Goal: Task Accomplishment & Management: Complete application form

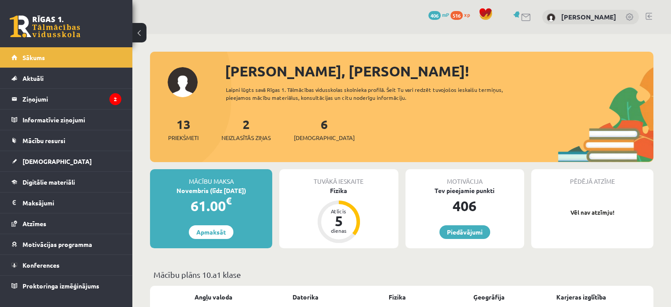
click at [304, 125] on div "6 Ieskaites" at bounding box center [324, 128] width 61 height 27
click at [311, 127] on link "6 Ieskaites" at bounding box center [324, 129] width 61 height 26
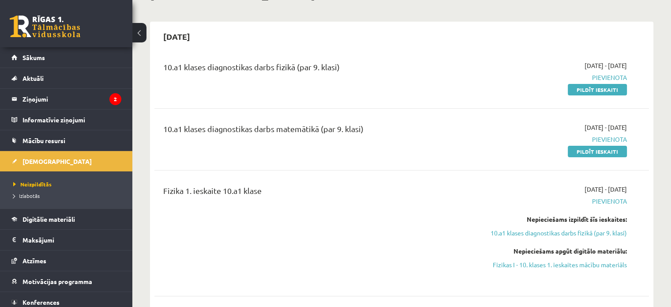
scroll to position [64, 0]
click at [589, 93] on link "Pildīt ieskaiti" at bounding box center [597, 90] width 59 height 11
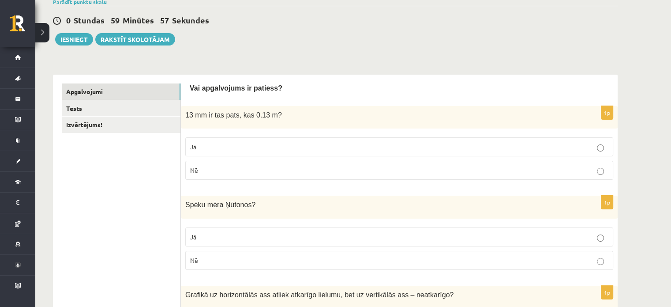
scroll to position [93, 0]
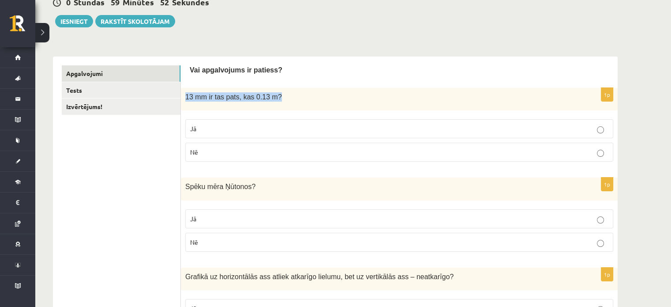
drag, startPoint x: 185, startPoint y: 94, endPoint x: 284, endPoint y: 100, distance: 99.0
click at [284, 100] on p "13 mm ir tas pats, kas 0.13 m?" at bounding box center [377, 96] width 384 height 9
copy span "13 mm ir tas pats, kas 0.13 m?"
click at [284, 100] on p "13 mm ir tas pats, kas 0.13 m?" at bounding box center [377, 96] width 384 height 9
click at [248, 158] on label "Nē" at bounding box center [399, 151] width 428 height 19
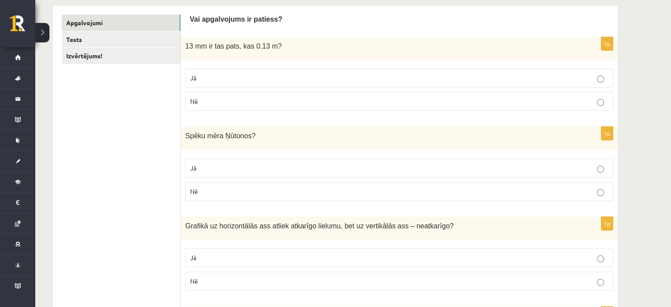
scroll to position [144, 0]
drag, startPoint x: 185, startPoint y: 135, endPoint x: 264, endPoint y: 146, distance: 79.2
click at [264, 146] on div "Spēku mēra Ņūtonos ?" at bounding box center [399, 137] width 437 height 22
copy span "Spēku mēra Ņūtonos ?"
click at [264, 146] on div "Spēku mēra Ņūtonos ?" at bounding box center [399, 137] width 437 height 22
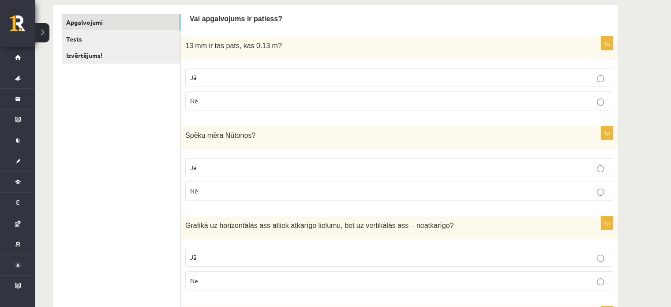
click at [254, 166] on p "Jā" at bounding box center [399, 167] width 418 height 9
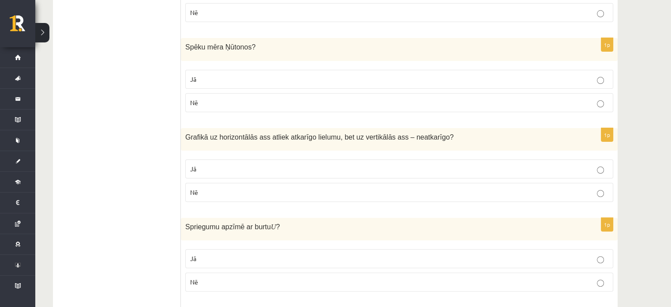
scroll to position [230, 0]
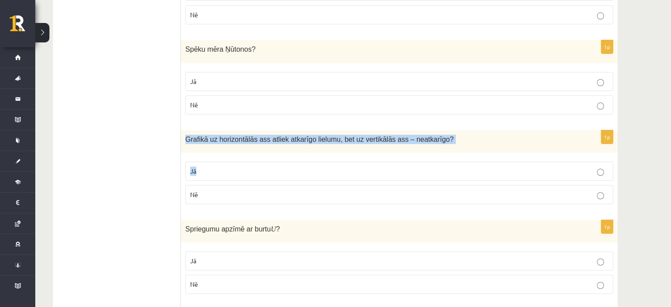
drag, startPoint x: 185, startPoint y: 137, endPoint x: 436, endPoint y: 153, distance: 251.5
click at [436, 153] on div "1p Grafikā uz horizontālās ass atliek atkarīgo lielumu, bet uz vertikālās ass –…" at bounding box center [399, 170] width 437 height 81
click at [450, 137] on span "?" at bounding box center [452, 138] width 4 height 7
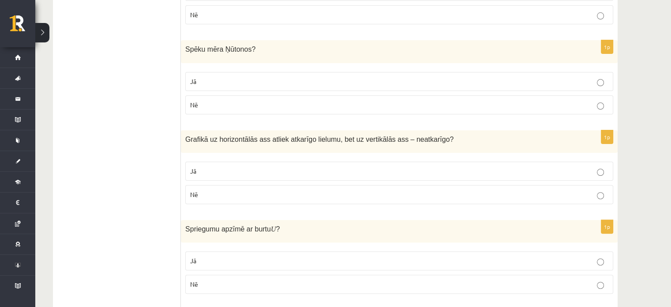
drag, startPoint x: 252, startPoint y: 158, endPoint x: 250, endPoint y: 175, distance: 16.5
click at [250, 175] on fieldset "Jā Nē" at bounding box center [399, 181] width 428 height 49
click at [250, 175] on label "Jā" at bounding box center [399, 170] width 428 height 19
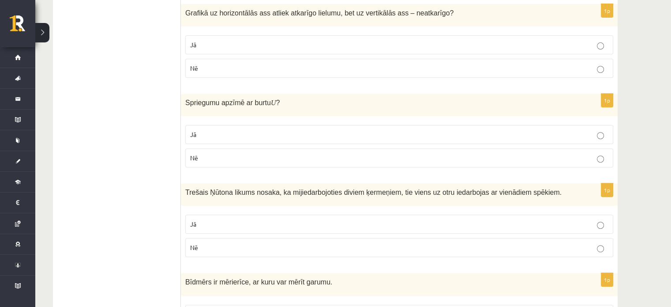
scroll to position [359, 0]
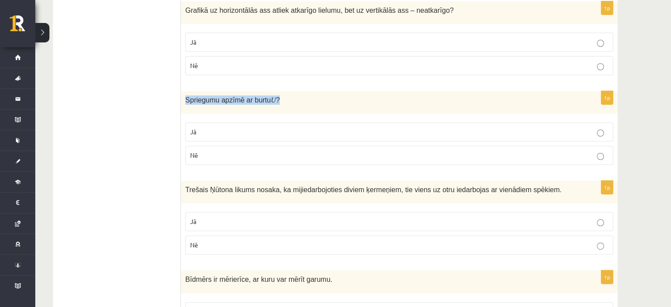
drag, startPoint x: 272, startPoint y: 100, endPoint x: 185, endPoint y: 91, distance: 86.9
click at [185, 91] on div "Spriegumu apzīmē ar burtu U ?" at bounding box center [399, 102] width 437 height 22
copy span "Spriegumu apzīmē ar burtu U ?"
click at [294, 105] on div "Spriegumu apzīmē ar burtu U ?" at bounding box center [399, 102] width 437 height 22
click at [267, 128] on p "Jā" at bounding box center [399, 131] width 418 height 9
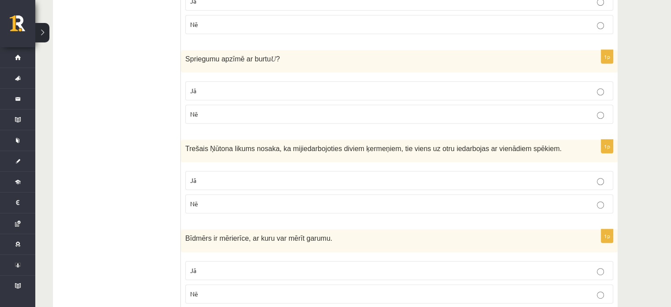
scroll to position [401, 0]
click at [323, 201] on p "Nē" at bounding box center [399, 203] width 418 height 9
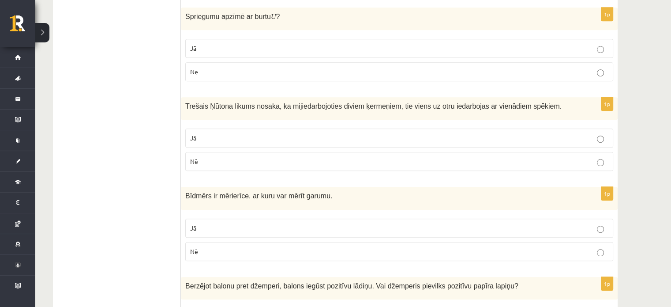
scroll to position [445, 0]
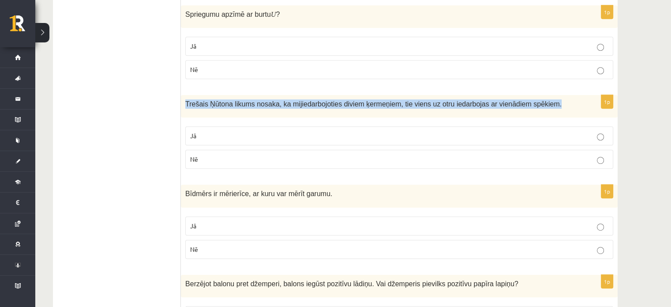
drag, startPoint x: 184, startPoint y: 100, endPoint x: 563, endPoint y: 109, distance: 379.0
click at [563, 109] on div "Trešais Ņūtona likums nosaka, ka mijiedarbojoties diviem ķermeņiem, tie viens u…" at bounding box center [399, 106] width 437 height 22
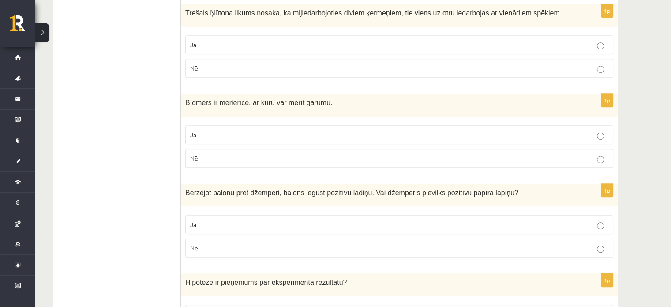
scroll to position [536, 0]
click at [222, 161] on label "Nē" at bounding box center [399, 157] width 428 height 19
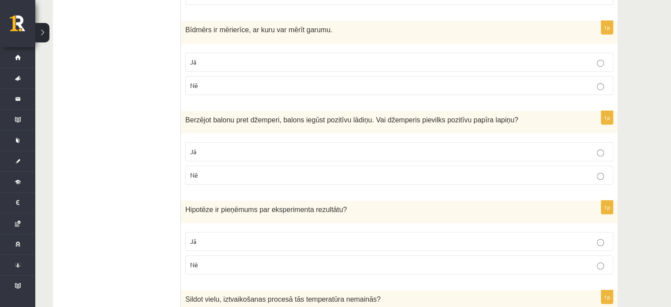
scroll to position [598, 0]
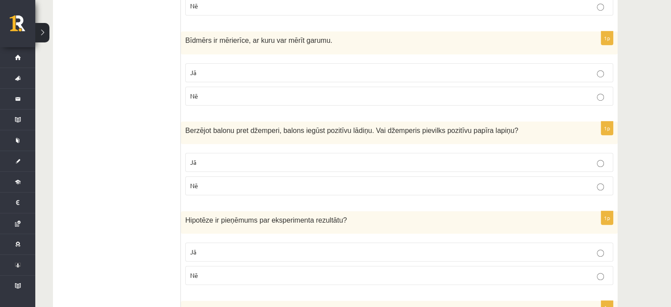
click at [204, 181] on p "Nē" at bounding box center [399, 185] width 418 height 9
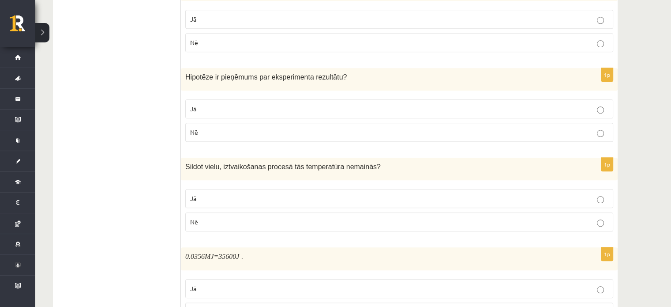
scroll to position [542, 0]
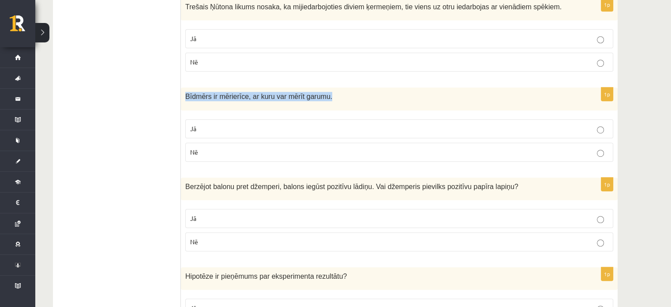
drag, startPoint x: 185, startPoint y: 96, endPoint x: 353, endPoint y: 98, distance: 167.6
click at [353, 98] on p "Bīdmērs ir mērierīce, ar kuru var mērīt garumu." at bounding box center [377, 96] width 384 height 9
copy span "Bīdmērs ir mērierīce, ar kuru var mērīt garumu."
click at [353, 98] on p "Bīdmērs ir mērierīce, ar kuru var mērīt garumu." at bounding box center [377, 96] width 384 height 9
click at [353, 132] on label "Jā" at bounding box center [399, 128] width 428 height 19
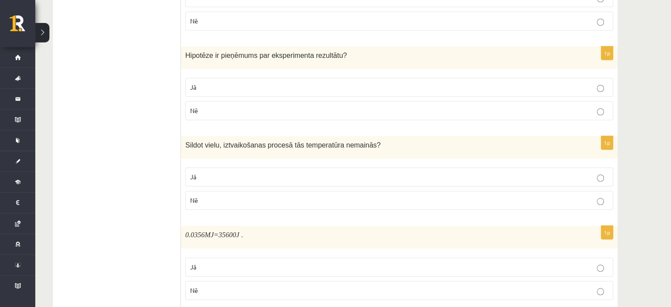
scroll to position [756, 0]
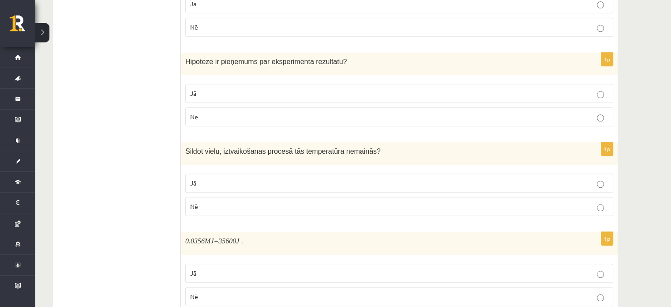
click at [355, 89] on p "Jā" at bounding box center [399, 93] width 418 height 9
click at [327, 179] on p "Jā" at bounding box center [399, 182] width 418 height 9
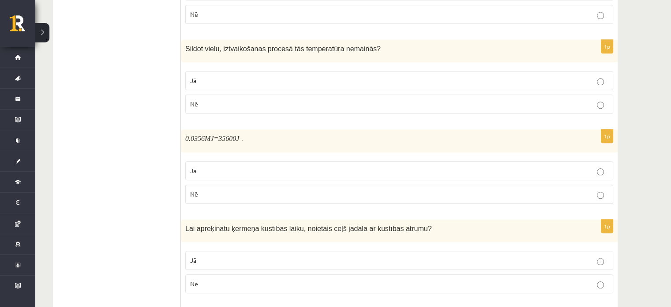
scroll to position [862, 0]
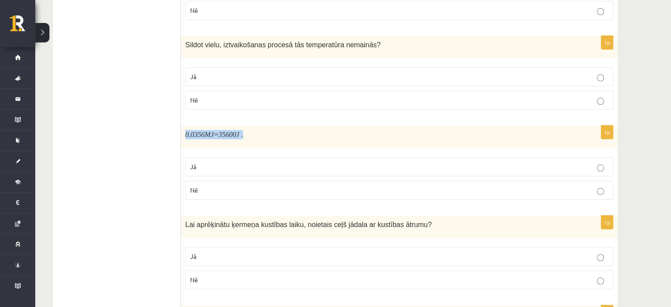
drag, startPoint x: 184, startPoint y: 127, endPoint x: 269, endPoint y: 128, distance: 85.6
click at [269, 128] on div "0.0356 MJ =35600 J ." at bounding box center [399, 136] width 437 height 22
copy span "0.0356 MJ =35600 J ."
click at [300, 134] on p "0.0356 MJ =35600 J ." at bounding box center [377, 134] width 384 height 9
click at [230, 185] on p "Nē" at bounding box center [399, 189] width 418 height 9
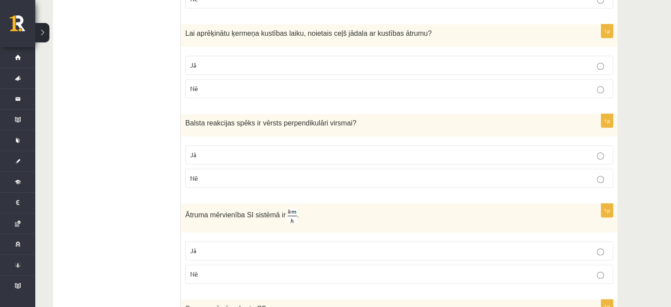
scroll to position [1059, 0]
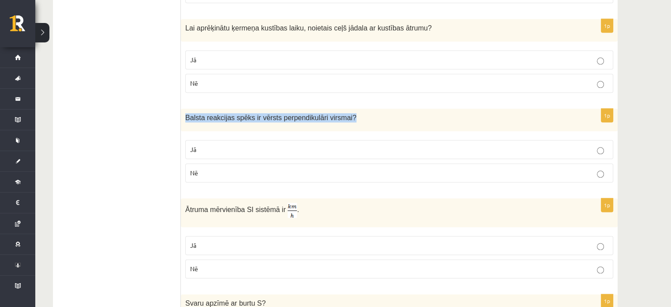
drag, startPoint x: 184, startPoint y: 111, endPoint x: 349, endPoint y: 118, distance: 165.2
click at [349, 118] on div "Balsta reakcijas spēks ir vērsts perpendikulāri virsmai ?" at bounding box center [399, 120] width 437 height 22
click at [357, 113] on p "Balsta reakcijas spēks ir vērsts perpendikulāri virsmai ?" at bounding box center [377, 117] width 384 height 9
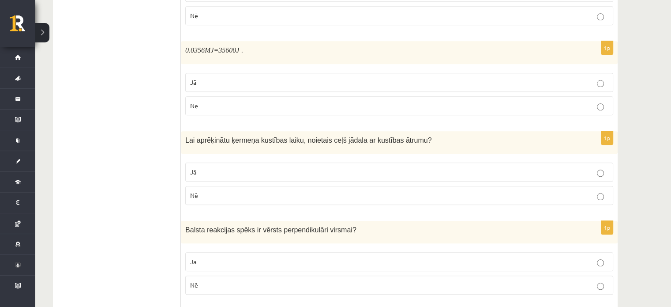
scroll to position [946, 0]
click at [244, 79] on p "Jā" at bounding box center [399, 83] width 418 height 9
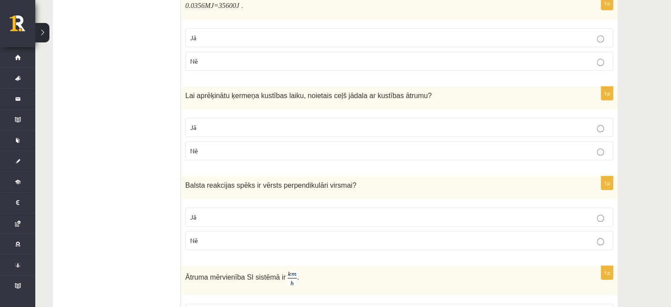
scroll to position [991, 0]
click at [363, 146] on p "Nē" at bounding box center [399, 150] width 418 height 9
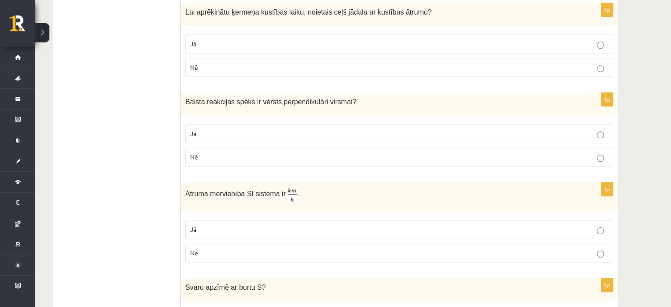
scroll to position [1075, 0]
click at [324, 128] on p "Jā" at bounding box center [399, 132] width 418 height 9
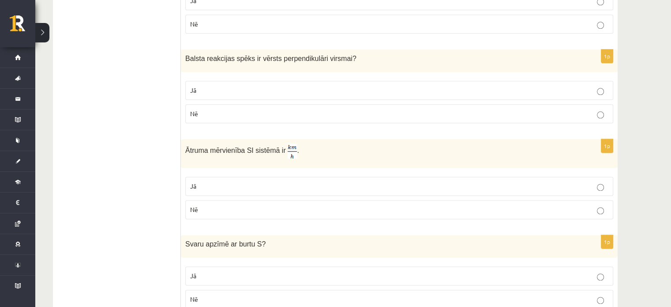
scroll to position [1120, 0]
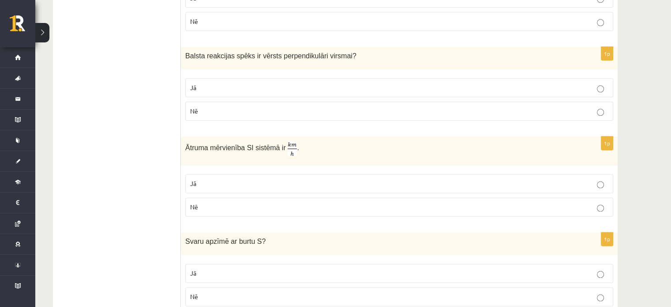
click at [284, 179] on p "Jā" at bounding box center [399, 183] width 418 height 9
click at [281, 204] on p "Nē" at bounding box center [399, 206] width 418 height 9
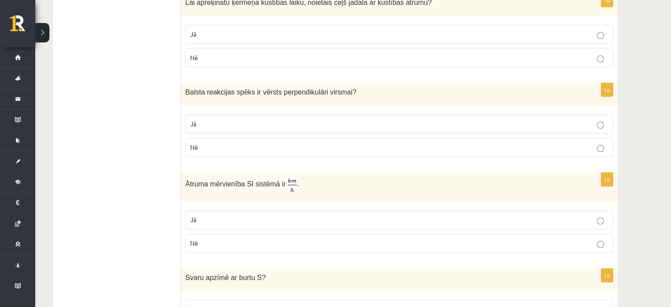
scroll to position [1083, 0]
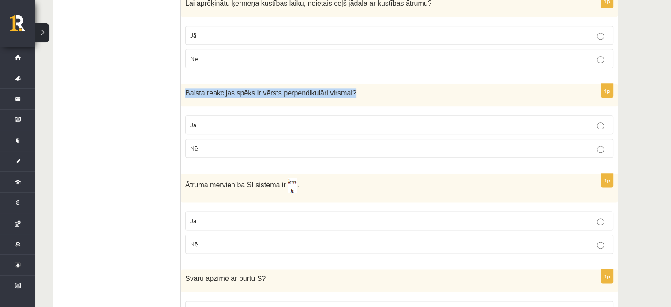
drag, startPoint x: 185, startPoint y: 86, endPoint x: 342, endPoint y: 81, distance: 157.1
click at [342, 84] on div "Balsta reakcijas spēks ir vērsts perpendikulāri virsmai ?" at bounding box center [399, 95] width 437 height 22
copy span "Balsta reakcijas spēks ir vērsts perpendikulāri virsmai ?"
click at [342, 84] on div "Balsta reakcijas spēks ir vērsts perpendikulāri virsmai ?" at bounding box center [399, 95] width 437 height 22
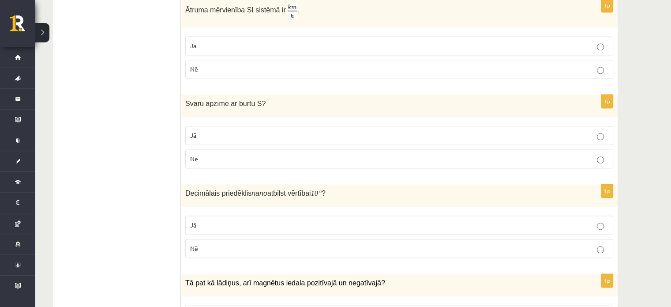
scroll to position [1258, 0]
click at [229, 149] on label "Nē" at bounding box center [399, 158] width 428 height 19
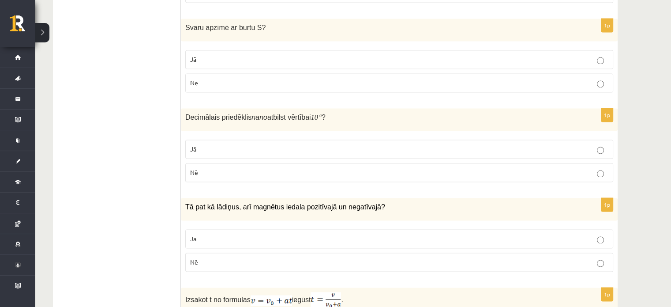
scroll to position [1337, 0]
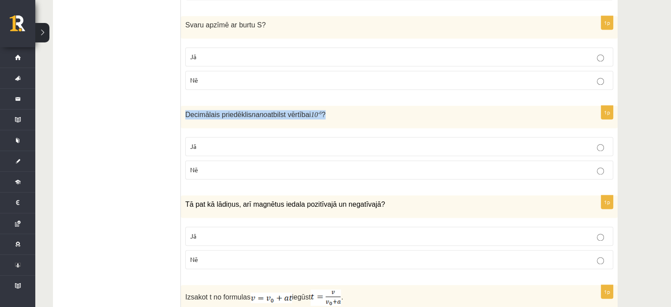
drag, startPoint x: 187, startPoint y: 107, endPoint x: 346, endPoint y: 112, distance: 159.8
click at [346, 112] on p "Decimālais priedēklis nano atbilst vērtībai 10 - 6 ?" at bounding box center [377, 114] width 384 height 9
copy span "Decimālais priedēklis nano atbilst vērtībai 10 - 6 ?"
click at [346, 112] on p "Decimālais priedēklis nano atbilst vērtībai 10 - 6 ?" at bounding box center [377, 114] width 384 height 9
click at [332, 169] on label "Nē" at bounding box center [399, 169] width 428 height 19
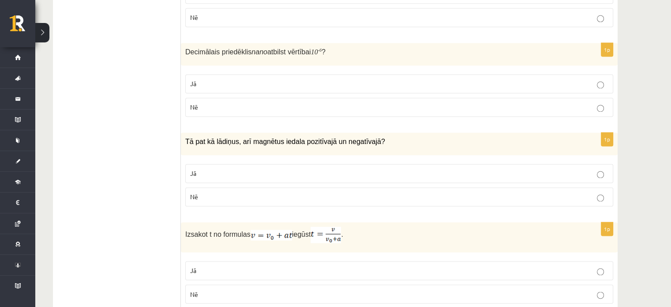
scroll to position [1402, 0]
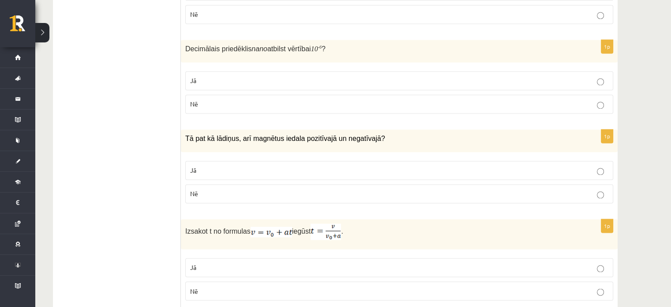
click at [342, 169] on label "Jā" at bounding box center [399, 170] width 428 height 19
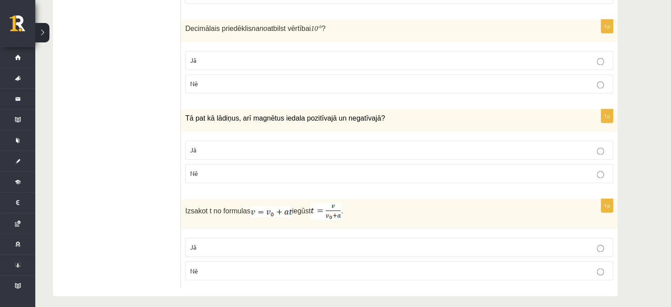
click at [304, 266] on p "Nē" at bounding box center [399, 270] width 418 height 9
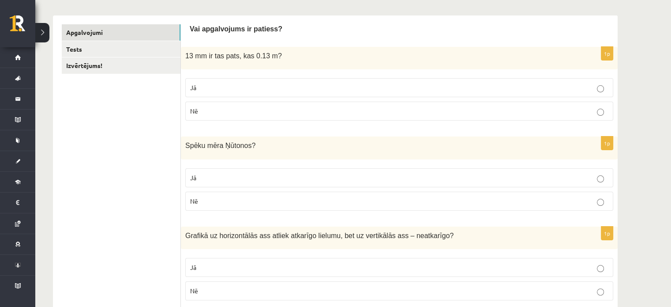
scroll to position [0, 0]
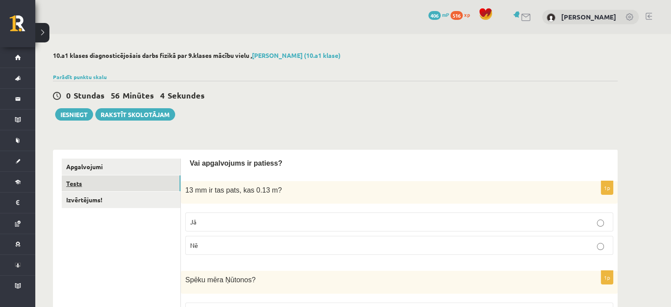
click at [70, 180] on link "Tests" at bounding box center [121, 183] width 119 height 16
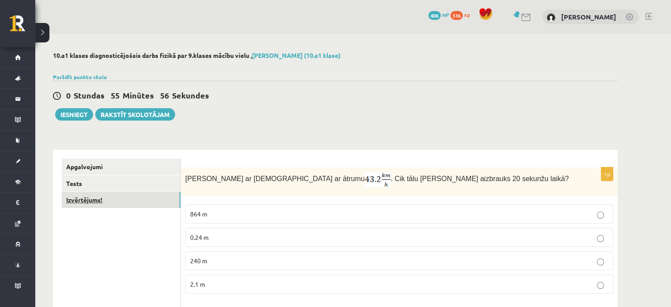
click at [161, 197] on link "Izvērtējums!" at bounding box center [121, 199] width 119 height 16
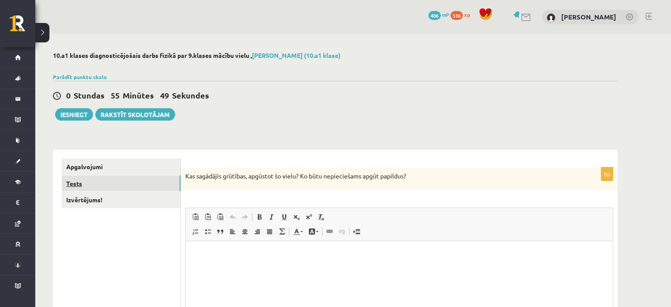
click at [119, 181] on link "Tests" at bounding box center [121, 183] width 119 height 16
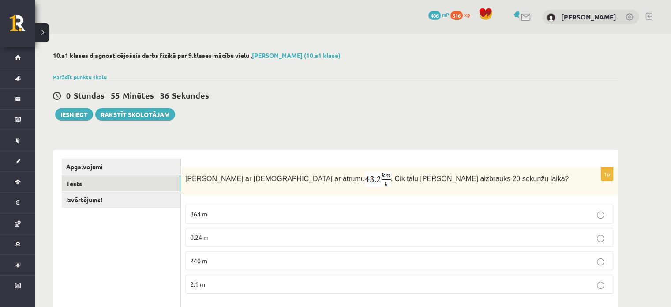
scroll to position [41, 0]
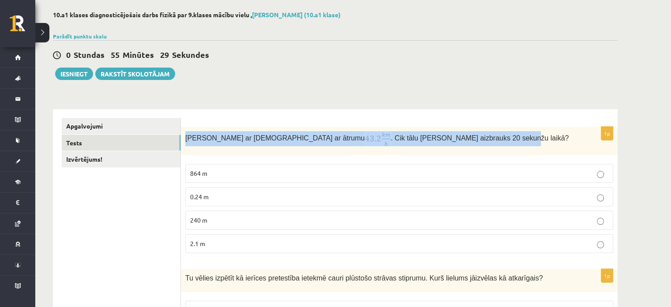
drag, startPoint x: 185, startPoint y: 138, endPoint x: 466, endPoint y: 145, distance: 280.7
click at [466, 145] on p "Anna brauc ar skrituļslidām ar ātrumu . Cik tālu Anna aizbrauks 20 sekunžu laik…" at bounding box center [377, 138] width 384 height 15
copy span "Anna brauc ar skrituļslidām ar ātrumu . Cik tālu Anna aizbrauks 20 sekunžu laik…"
click at [466, 145] on p "Anna brauc ar skrituļslidām ar ātrumu . Cik tālu Anna aizbrauks 20 sekunžu laik…" at bounding box center [377, 138] width 384 height 15
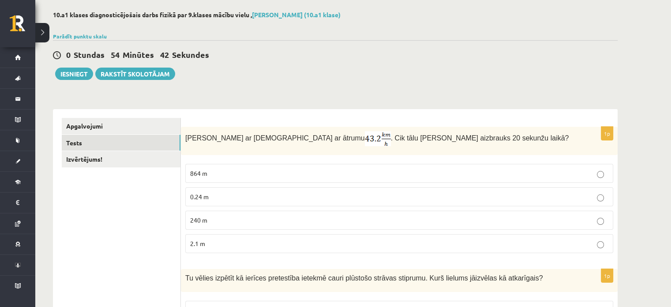
click at [237, 218] on p "240 m" at bounding box center [399, 219] width 418 height 9
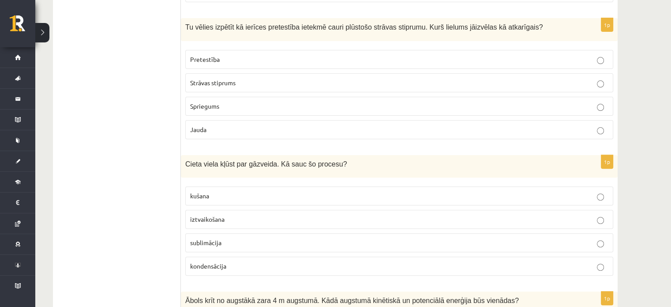
scroll to position [292, 0]
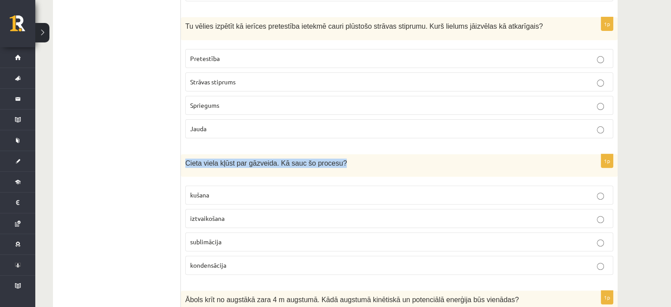
drag, startPoint x: 186, startPoint y: 163, endPoint x: 340, endPoint y: 156, distance: 154.1
click at [340, 156] on div "Cieta viela kļūst par gāzveida. Kā sauc šo procesu?" at bounding box center [399, 165] width 437 height 22
copy span "Cieta viela kļūst par gāzveida. Kā sauc šo procesu?"
click at [340, 156] on div "Cieta viela kļūst par gāzveida. Kā sauc šo procesu?" at bounding box center [399, 165] width 437 height 22
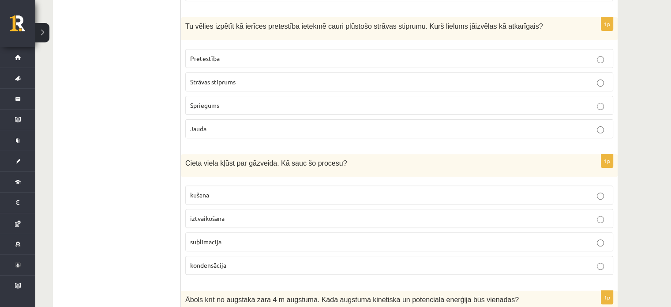
click at [269, 242] on p "sublimācija" at bounding box center [399, 241] width 418 height 9
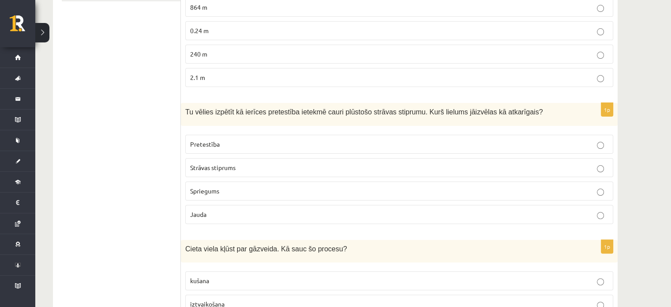
scroll to position [206, 0]
click at [233, 191] on p "Spriegums" at bounding box center [399, 191] width 418 height 9
click at [222, 170] on p "Strāvas stiprums" at bounding box center [399, 167] width 418 height 9
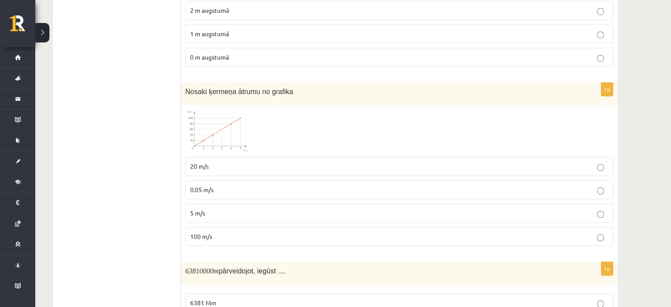
scroll to position [637, 0]
click at [233, 134] on img at bounding box center [218, 130] width 66 height 42
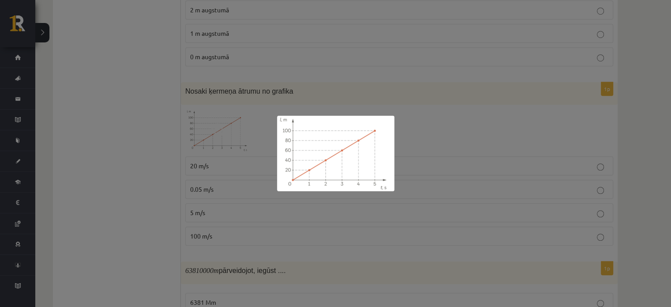
click at [409, 210] on div at bounding box center [335, 153] width 671 height 307
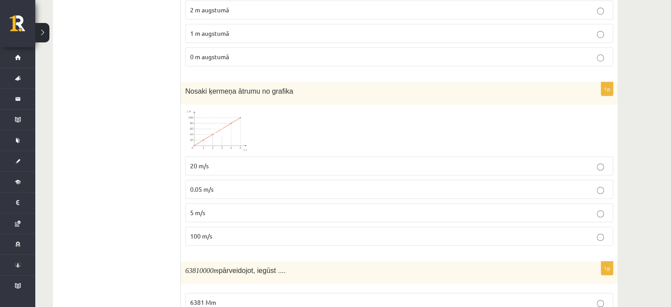
click at [295, 161] on p "20 m/s" at bounding box center [399, 165] width 418 height 9
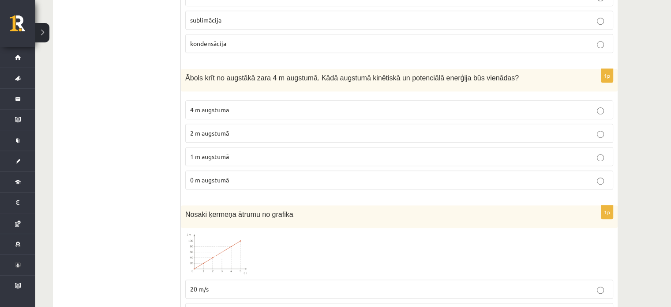
scroll to position [511, 0]
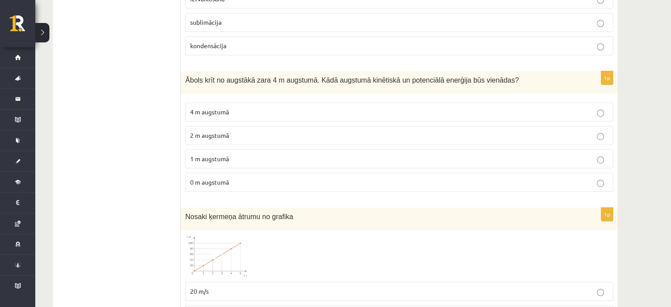
click at [261, 162] on label "1 m augstumā" at bounding box center [399, 158] width 428 height 19
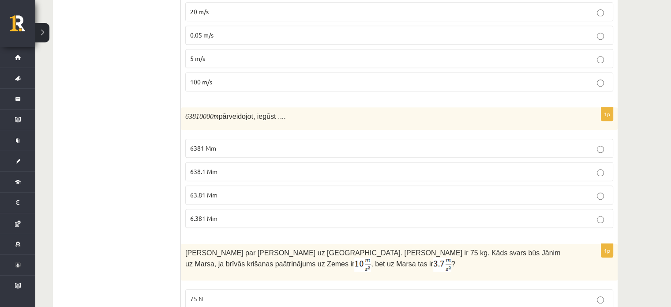
scroll to position [793, 0]
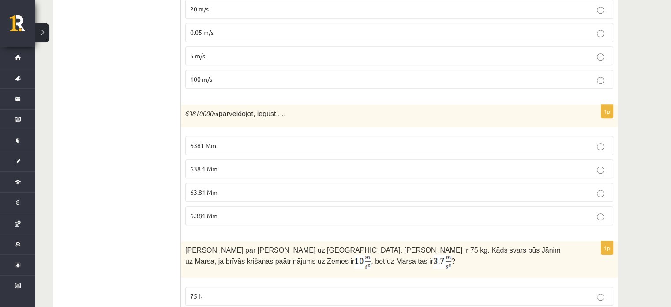
click at [277, 194] on label "63.81 Mm" at bounding box center [399, 192] width 428 height 19
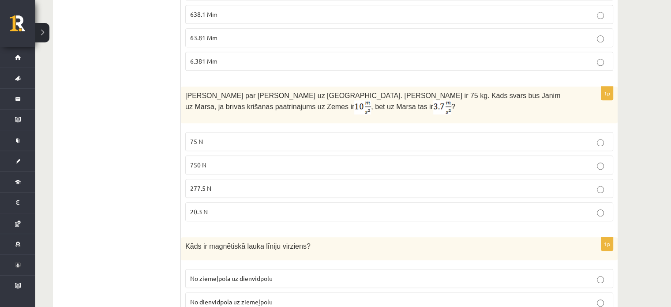
scroll to position [948, 0]
click at [218, 206] on p "20.3 N" at bounding box center [399, 210] width 418 height 9
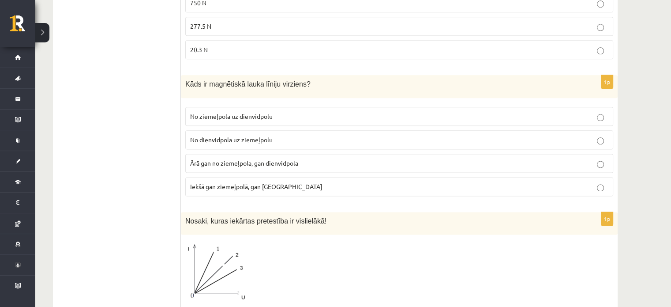
scroll to position [1110, 0]
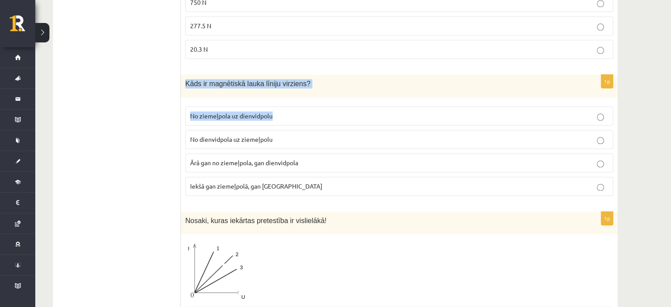
drag, startPoint x: 186, startPoint y: 76, endPoint x: 341, endPoint y: 99, distance: 156.5
click at [341, 99] on div "1p Kāds ir magnētiskā lauka līniju virziens? No ziemeļpola uz dienvidpolu No di…" at bounding box center [399, 138] width 437 height 127
click at [309, 80] on p "Kāds ir magnētiskā lauka līniju virziens?" at bounding box center [377, 83] width 384 height 9
drag, startPoint x: 185, startPoint y: 77, endPoint x: 306, endPoint y: 85, distance: 120.7
click at [306, 85] on div "Kāds ir magnētiskā lauka līniju virziens?" at bounding box center [399, 86] width 437 height 22
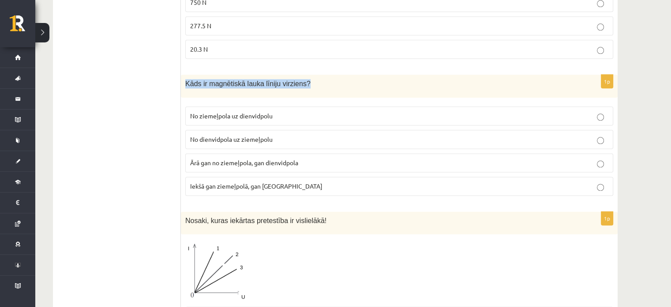
copy span "Kāds ir magnētiskā lauka līniju virziens?"
click at [306, 85] on div "Kāds ir magnētiskā lauka līniju virziens?" at bounding box center [399, 86] width 437 height 22
click at [288, 115] on label "No ziemeļpola uz dienvidpolu" at bounding box center [399, 115] width 428 height 19
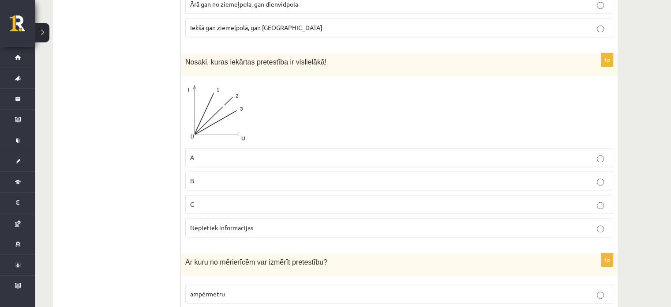
scroll to position [1269, 0]
click at [382, 180] on label "B" at bounding box center [399, 180] width 428 height 19
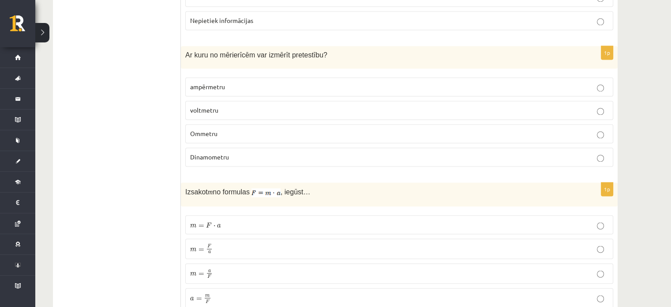
scroll to position [1476, 0]
drag, startPoint x: 180, startPoint y: 44, endPoint x: 335, endPoint y: 43, distance: 155.3
click at [335, 49] on p "Ar kuru no mērierīcēm var izmērīt pretestību?" at bounding box center [377, 53] width 384 height 9
click at [187, 50] on span "Ar kuru no mērierīcēm var izmērīt pretestību?" at bounding box center [256, 53] width 142 height 7
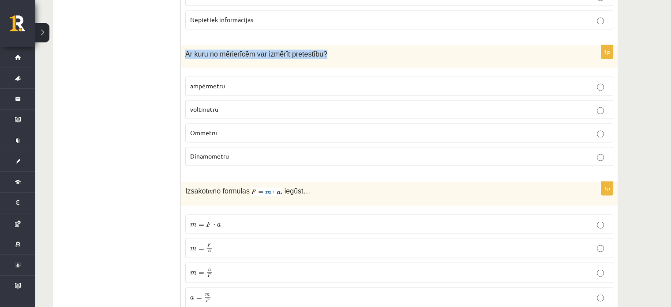
drag, startPoint x: 187, startPoint y: 45, endPoint x: 336, endPoint y: 49, distance: 149.6
click at [336, 49] on p "Ar kuru no mērierīcēm var izmērīt pretestību?" at bounding box center [377, 53] width 384 height 9
click at [259, 132] on label "Ommetru" at bounding box center [399, 132] width 428 height 19
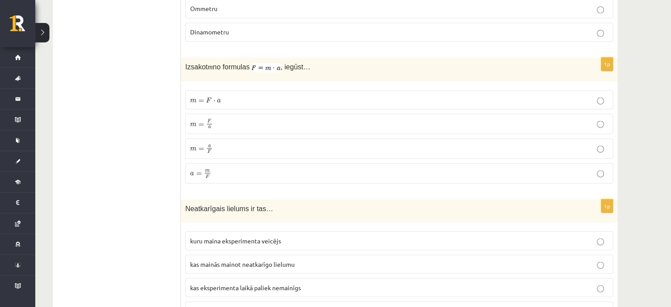
scroll to position [1602, 0]
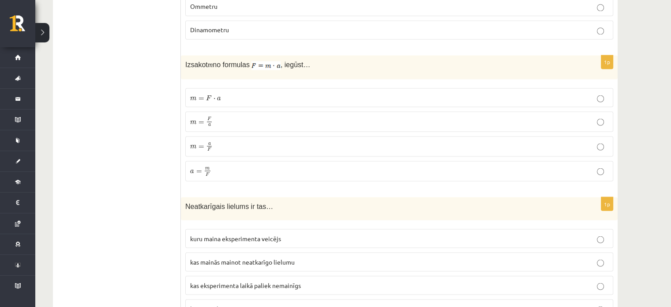
click at [337, 69] on div "Izsakot m no formulas , iegūst…" at bounding box center [399, 67] width 437 height 24
click at [271, 116] on p "m = F a m = F a" at bounding box center [399, 121] width 418 height 11
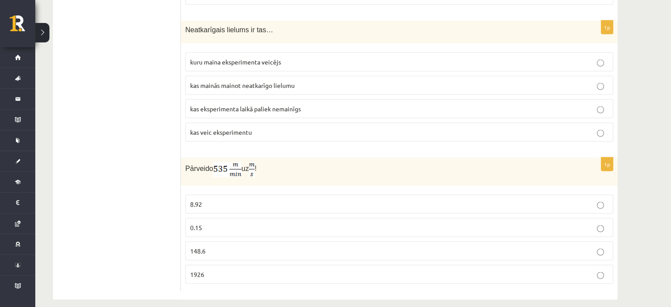
scroll to position [1746, 0]
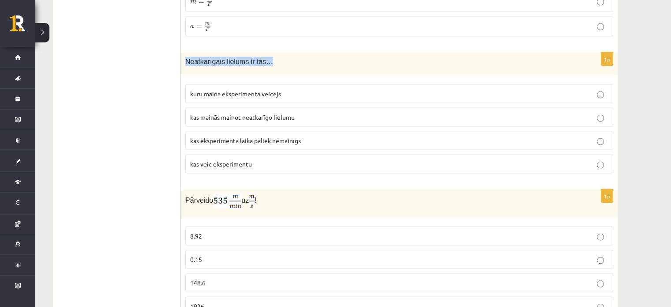
drag, startPoint x: 185, startPoint y: 50, endPoint x: 276, endPoint y: 57, distance: 91.6
click at [276, 57] on div "Neatkarīgais lielums ir tas…" at bounding box center [399, 63] width 437 height 22
click at [255, 90] on span "kuru maina eksperimenta veicējs" at bounding box center [235, 94] width 91 height 8
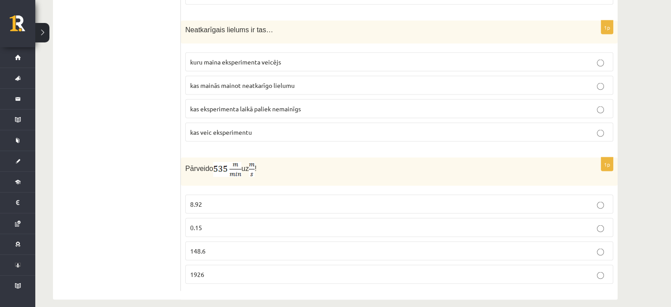
click at [231, 246] on p "148.6" at bounding box center [399, 250] width 418 height 9
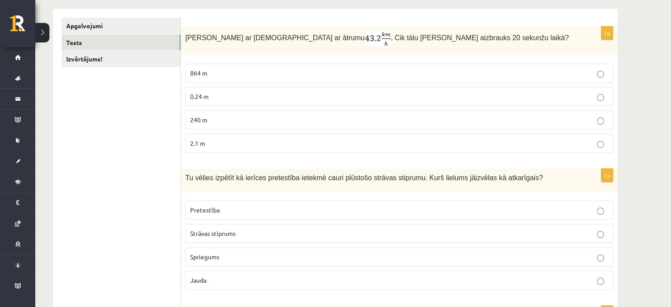
scroll to position [0, 0]
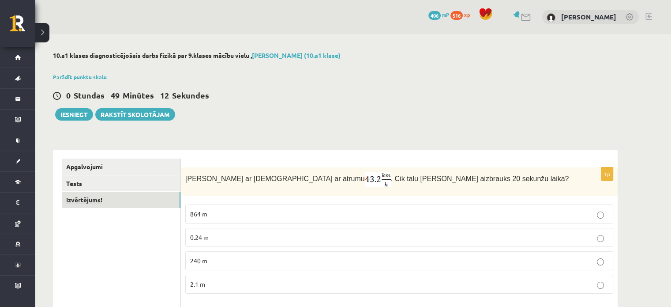
click at [112, 192] on link "Izvērtējums!" at bounding box center [121, 199] width 119 height 16
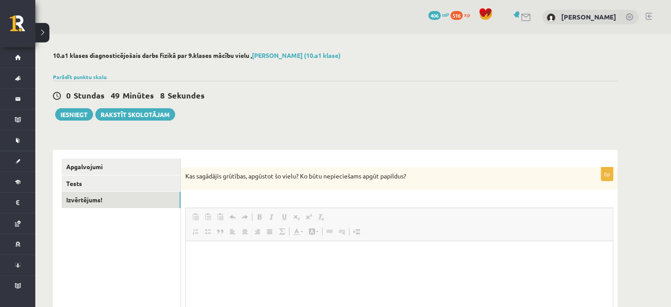
click at [226, 219] on fieldset "Rich Text Editor, wiswyg-editor-user-answer-47434016123820 Redaktora rīkjoslas …" at bounding box center [399, 296] width 428 height 179
click at [229, 250] on p "Bagātinātā teksta redaktors, wiswyg-editor-user-answer-47434016123820" at bounding box center [399, 254] width 409 height 9
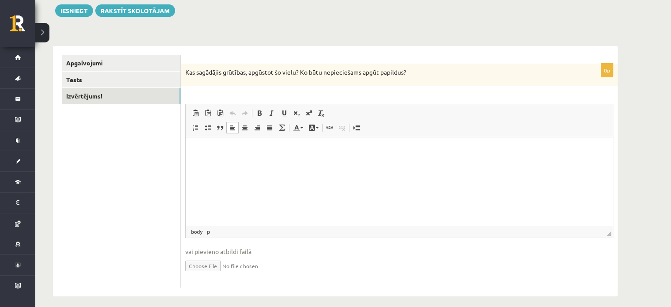
scroll to position [109, 0]
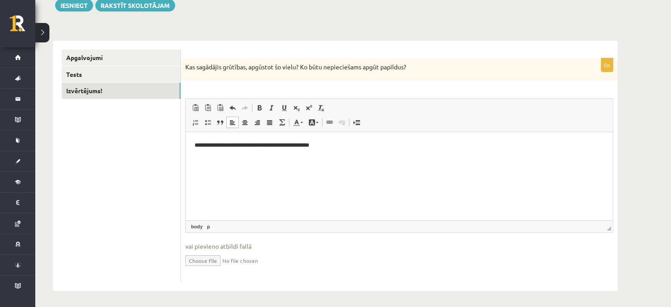
click at [312, 144] on p "**********" at bounding box center [400, 145] width 410 height 9
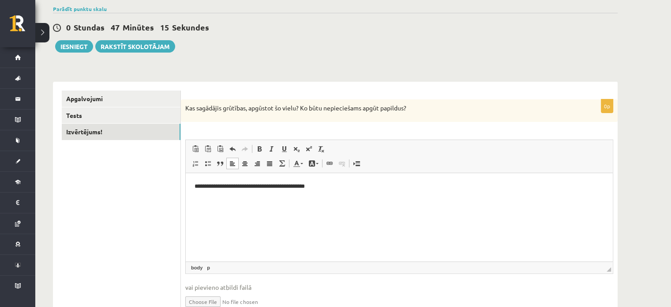
scroll to position [49, 0]
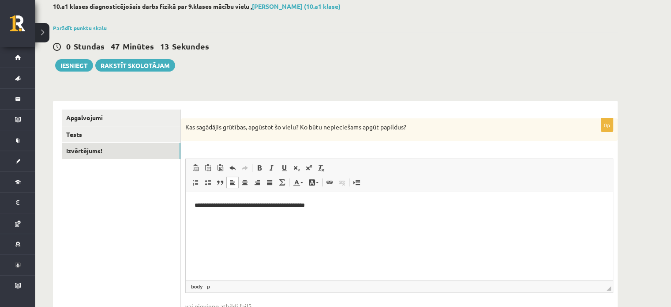
click at [252, 88] on div "**********" at bounding box center [335, 176] width 600 height 383
click at [74, 67] on button "Iesniegt" at bounding box center [74, 65] width 38 height 12
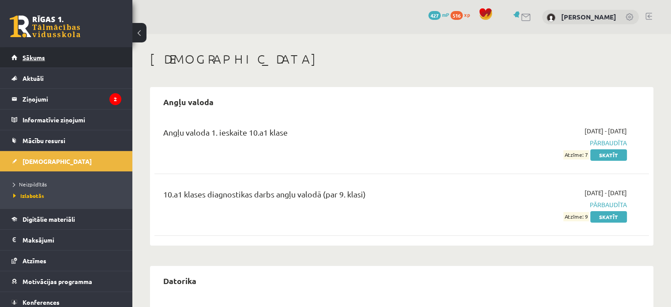
click at [62, 56] on link "Sākums" at bounding box center [66, 57] width 110 height 20
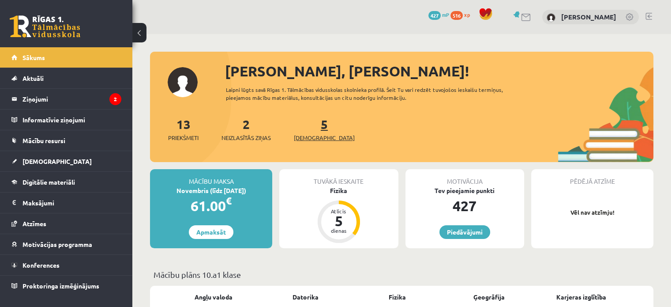
click at [309, 125] on link "5 Ieskaites" at bounding box center [324, 129] width 61 height 26
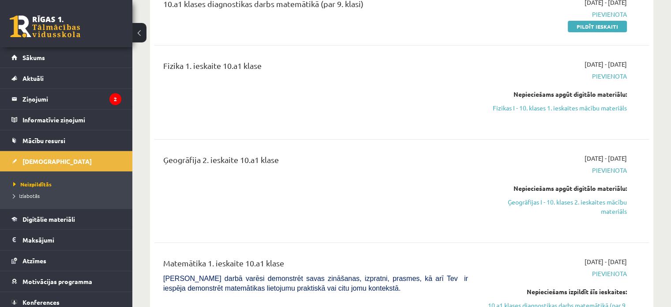
scroll to position [136, 0]
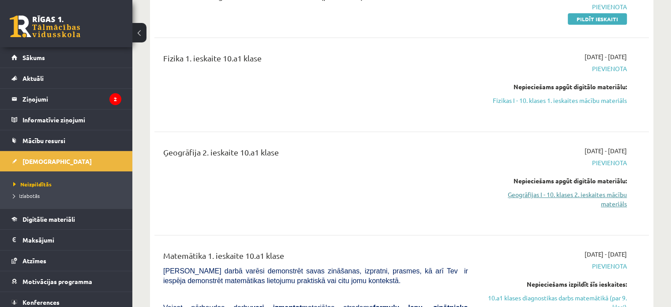
click at [596, 195] on link "Ģeogrāfijas I - 10. klases 2. ieskaites mācību materiāls" at bounding box center [554, 199] width 146 height 19
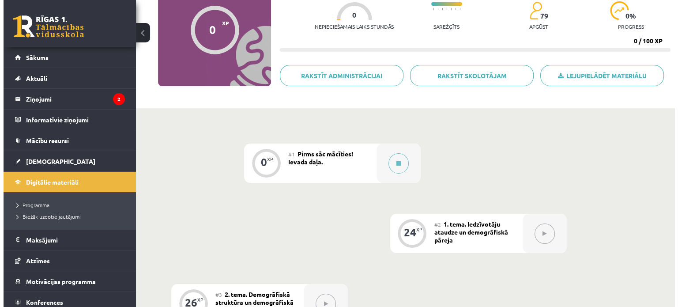
scroll to position [95, 0]
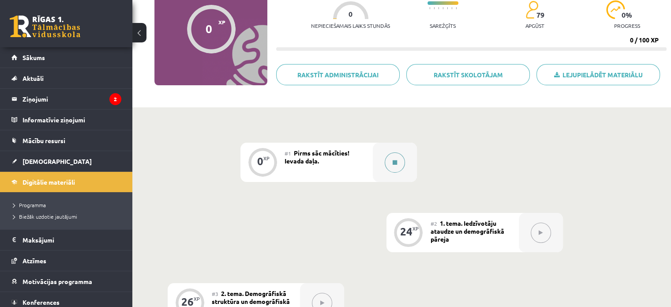
click at [396, 164] on icon at bounding box center [395, 162] width 4 height 5
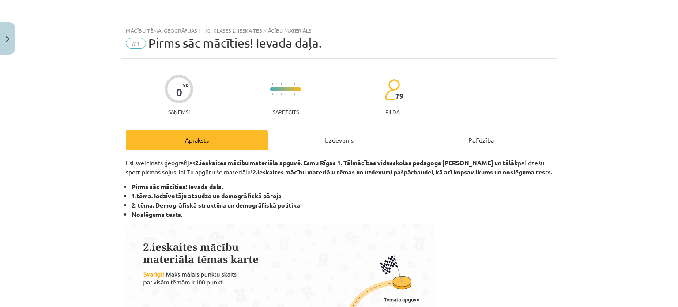
click at [335, 134] on div "Uzdevums" at bounding box center [339, 140] width 142 height 20
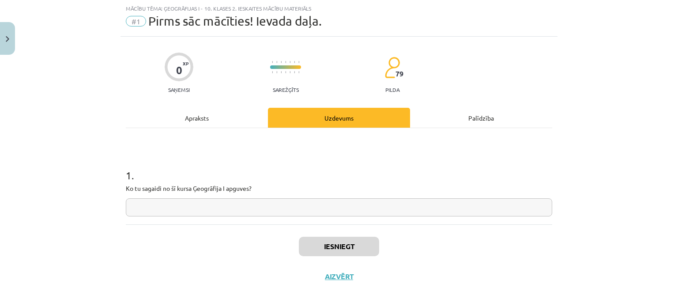
click at [240, 107] on div "0 XP Saņemsi Sarežģīts 79 pilda Apraksts Uzdevums Palīdzība 1 . Ko tu sagaidi n…" at bounding box center [338, 164] width 437 height 255
click at [226, 122] on div "Apraksts" at bounding box center [197, 118] width 142 height 20
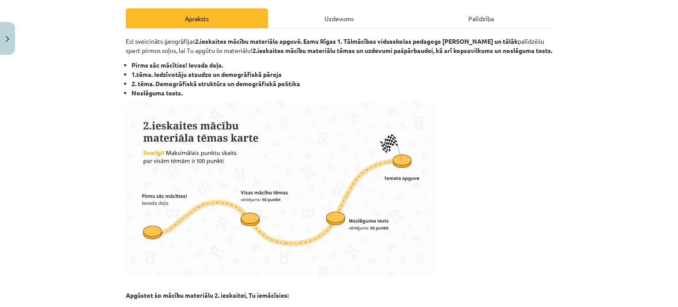
scroll to position [352, 0]
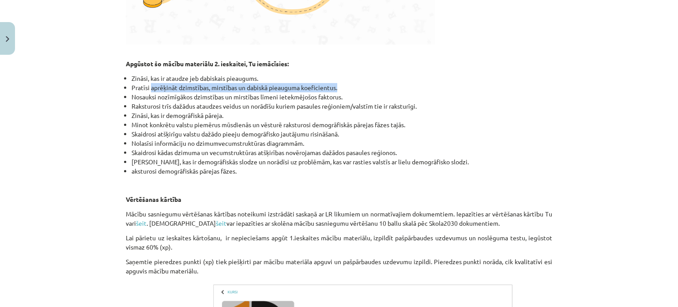
drag, startPoint x: 148, startPoint y: 97, endPoint x: 337, endPoint y: 97, distance: 189.2
click at [337, 92] on li "Pratīsi aprēķināt dzimstības, mirstības un dabiskā pieauguma koeficientus." at bounding box center [341, 87] width 420 height 9
copy li "aprēķināt dzimstības, mirstības un dabiskā pieauguma koeficientus."
click at [337, 92] on li "Pratīsi aprēķināt dzimstības, mirstības un dabiskā pieauguma koeficientus." at bounding box center [341, 87] width 420 height 9
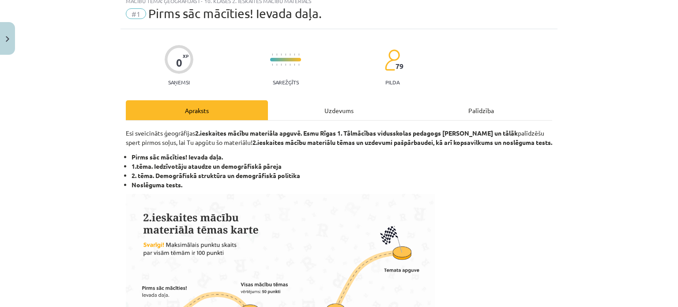
scroll to position [1, 0]
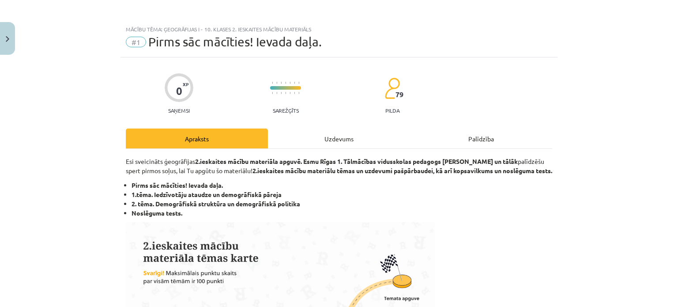
click at [322, 131] on div "Uzdevums" at bounding box center [339, 138] width 142 height 20
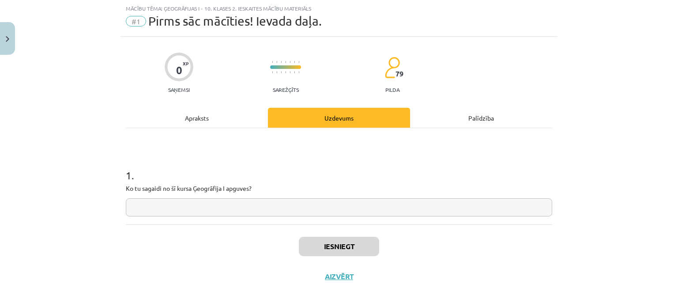
click at [270, 199] on input "text" at bounding box center [339, 207] width 426 height 18
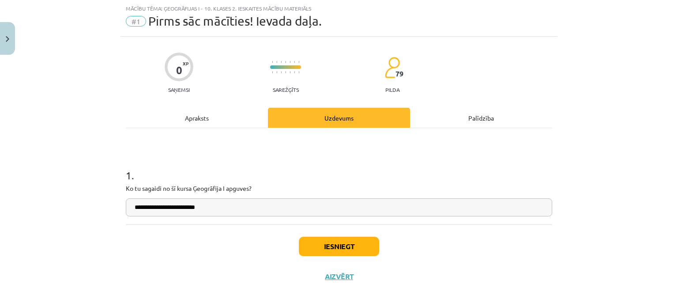
paste input "**********"
click at [234, 208] on input "**********" at bounding box center [339, 207] width 426 height 18
click at [233, 208] on input "**********" at bounding box center [339, 207] width 426 height 18
click at [359, 208] on input "**********" at bounding box center [339, 207] width 426 height 18
type input "**********"
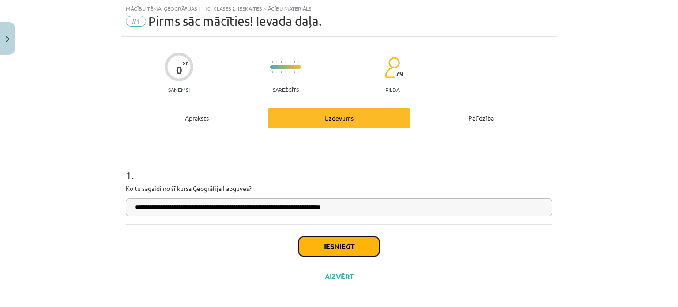
click at [321, 247] on button "Iesniegt" at bounding box center [339, 245] width 80 height 19
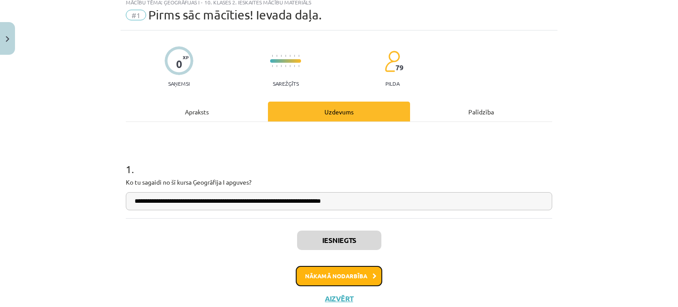
click at [326, 268] on button "Nākamā nodarbība" at bounding box center [339, 276] width 86 height 20
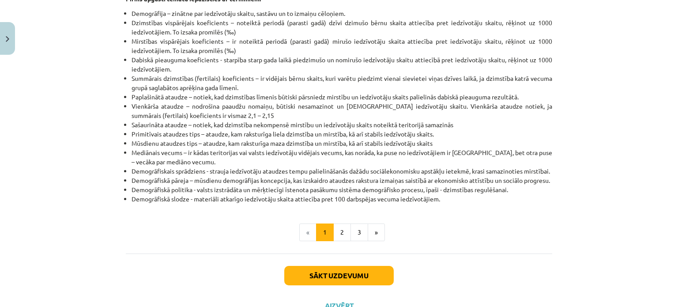
scroll to position [147, 0]
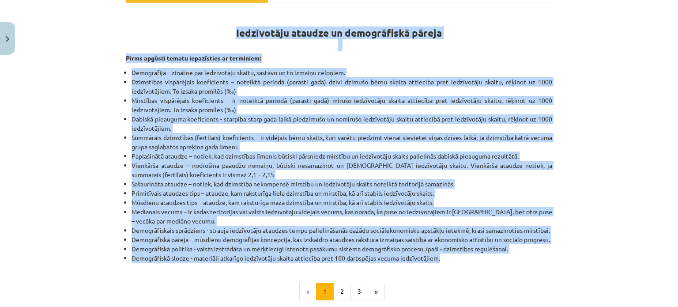
drag, startPoint x: 232, startPoint y: 30, endPoint x: 467, endPoint y: 273, distance: 337.2
click at [467, 262] on div "Iedzīvotāju ataudze un demogrāfiskā pāreja Pirms apgūsti tematu iepazīsties ar …" at bounding box center [339, 136] width 426 height 251
copy div "Loremipsumd sitamet co adipiscingel seddoe Tempo incidid utlabo etdoloremag al …"
click at [467, 262] on li "Demogrāfiskā slodze - materiāli atkarīgo iedzīvotāju skaita attiecība pret 100 …" at bounding box center [341, 257] width 420 height 9
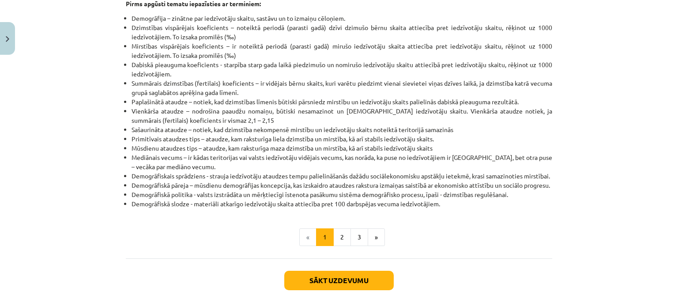
scroll to position [202, 0]
click at [337, 245] on button "2" at bounding box center [342, 237] width 18 height 18
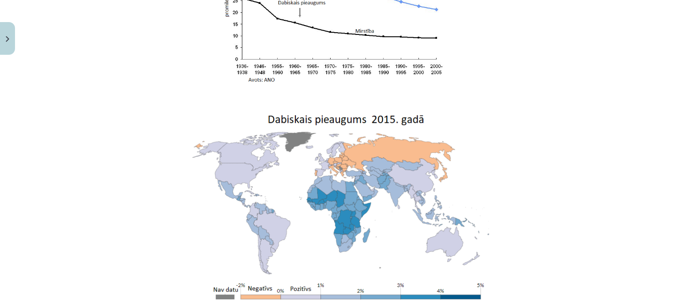
scroll to position [1946, 0]
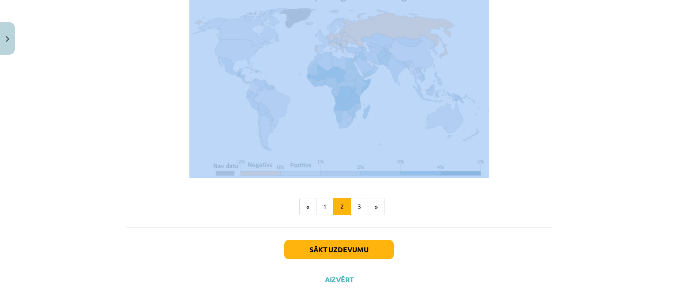
drag, startPoint x: 290, startPoint y: 13, endPoint x: 489, endPoint y: 165, distance: 250.4
copy div "8.6 Loremipsumd sitamet Consectetur adipis elitsedd eiusmo tempo incididu utlab…"
click at [489, 165] on p at bounding box center [339, 83] width 426 height 190
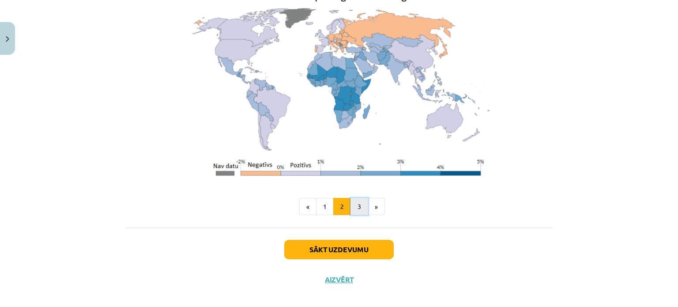
click at [362, 201] on button "3" at bounding box center [359, 207] width 18 height 18
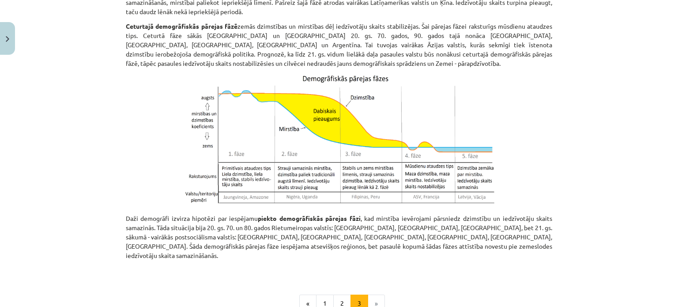
scroll to position [474, 0]
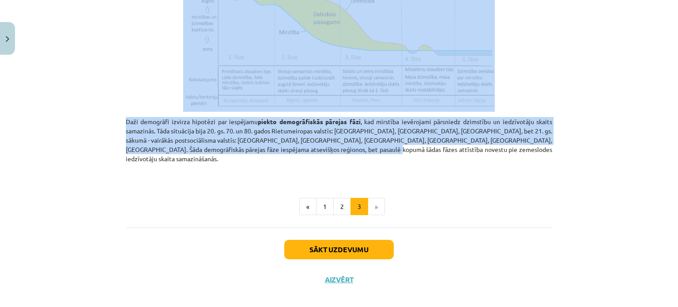
drag, startPoint x: 289, startPoint y: 13, endPoint x: 316, endPoint y: 150, distance: 139.7
copy div "4.3. Loremipsumdo sitame Consecteturad elitsed doeiusmo tempor in utlabo, et do…"
click at [316, 150] on p "Daži demogrāfi izvirza hipotēzi par iespējamu piekto demogrāfiskās pārejas fāzi…" at bounding box center [339, 140] width 426 height 46
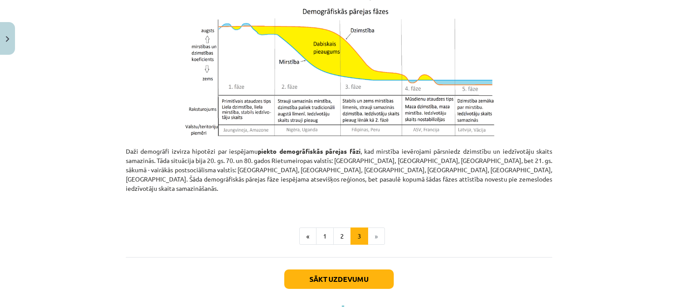
scroll to position [0, 0]
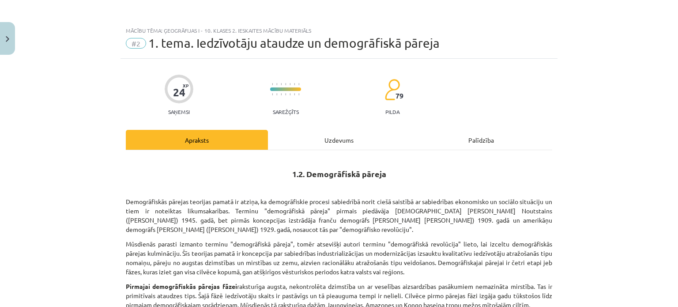
click at [326, 133] on div "Uzdevums" at bounding box center [339, 140] width 142 height 20
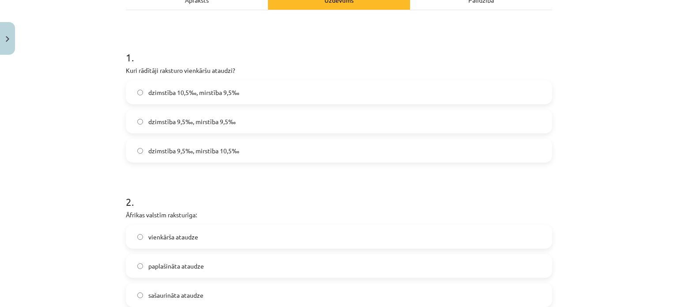
scroll to position [148, 0]
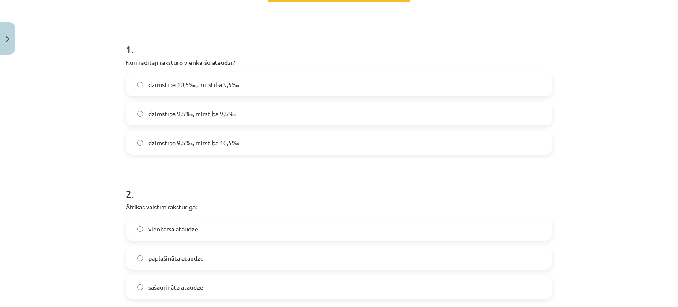
drag, startPoint x: 121, startPoint y: 59, endPoint x: 242, endPoint y: 56, distance: 120.5
click at [242, 56] on div "1 . Kuri rādītāji raksturo vienkāršu ataudzi? dzimstība 10,5‰, mirstība 9,5‰ dz…" at bounding box center [339, 91] width 426 height 127
click at [195, 147] on label "dzimstība 9,5‰, mirstība 10,5‰" at bounding box center [339, 142] width 424 height 22
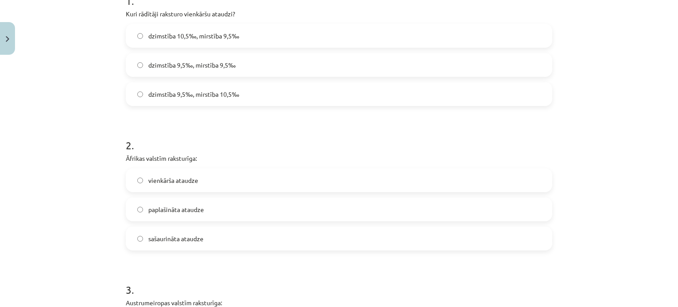
scroll to position [226, 0]
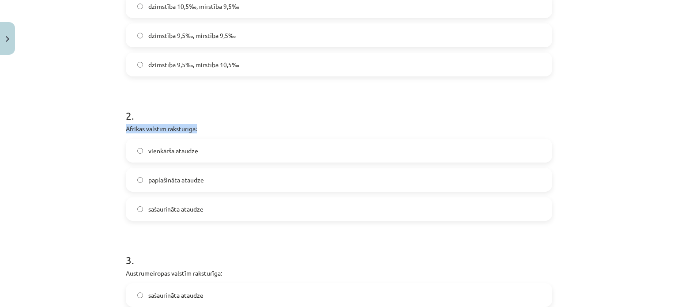
drag, startPoint x: 123, startPoint y: 127, endPoint x: 219, endPoint y: 123, distance: 96.2
click at [219, 124] on p "Āfrikas valstīm raksturīga:" at bounding box center [339, 128] width 426 height 9
copy p "Āfrikas valstīm raksturīga:"
click at [215, 155] on label "vienkārša ataudze" at bounding box center [339, 150] width 424 height 22
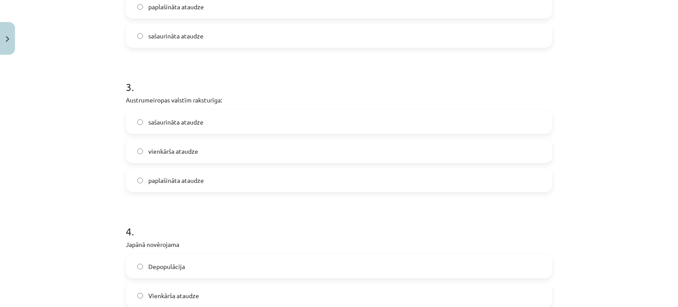
scroll to position [399, 0]
drag, startPoint x: 120, startPoint y: 98, endPoint x: 217, endPoint y: 98, distance: 96.6
copy p "Austrumeiropas valstīm raksturīga"
click at [217, 98] on p "Austrumeiropas valstīm raksturīga:" at bounding box center [339, 99] width 426 height 9
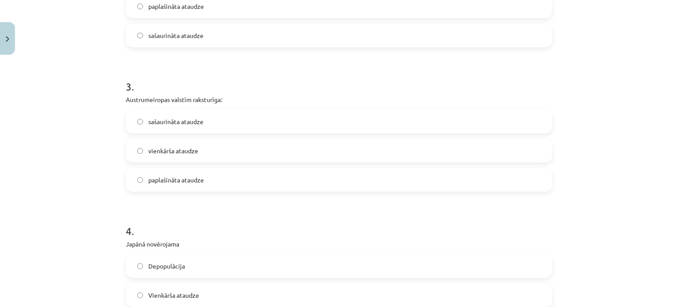
click at [202, 183] on label "paplašināta ataudze" at bounding box center [339, 180] width 424 height 22
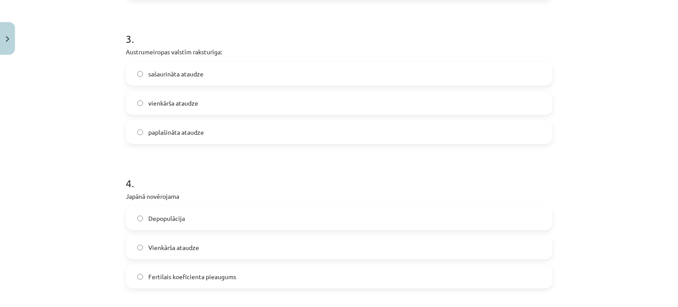
scroll to position [442, 0]
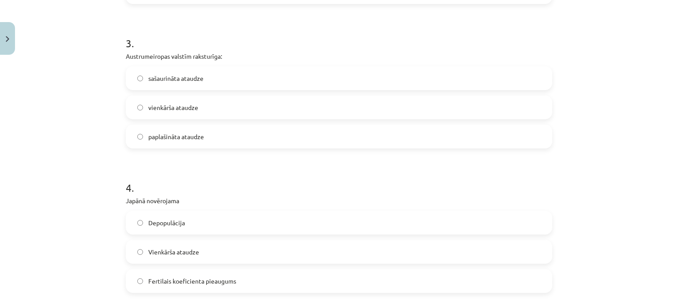
click at [191, 283] on span "Fertilais koeficienta pieaugums" at bounding box center [192, 280] width 88 height 9
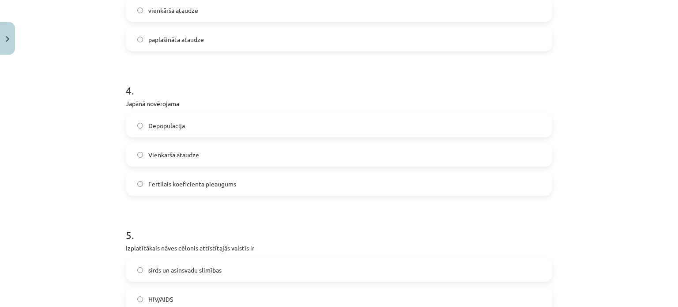
scroll to position [723, 0]
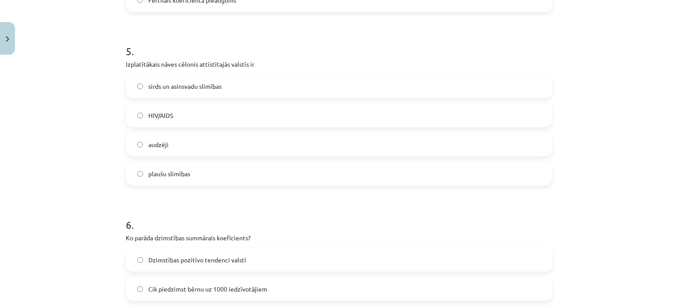
drag, startPoint x: 120, startPoint y: 64, endPoint x: 263, endPoint y: 62, distance: 143.0
copy p "Izplatītākais nāves cēlonis attīstītajās valstīs ir"
click at [263, 62] on p "Izplatītākais nāves cēlonis attīstītajās valstīs ir" at bounding box center [339, 64] width 426 height 9
click at [212, 90] on label "sirds un asinsvadu slimības" at bounding box center [339, 86] width 424 height 22
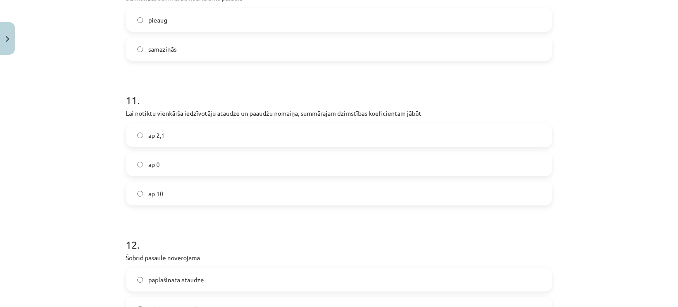
scroll to position [1626, 0]
click at [217, 131] on label "ap 2,1" at bounding box center [339, 136] width 424 height 22
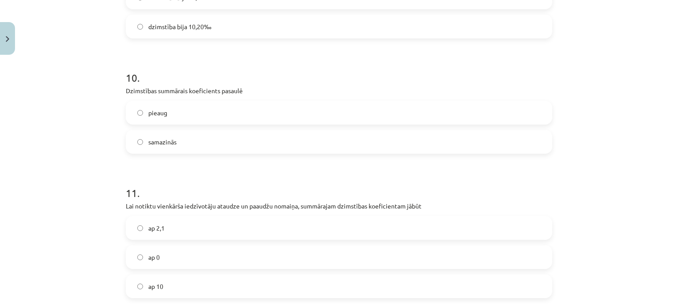
scroll to position [1533, 0]
click at [240, 141] on label "samazinās" at bounding box center [339, 142] width 424 height 22
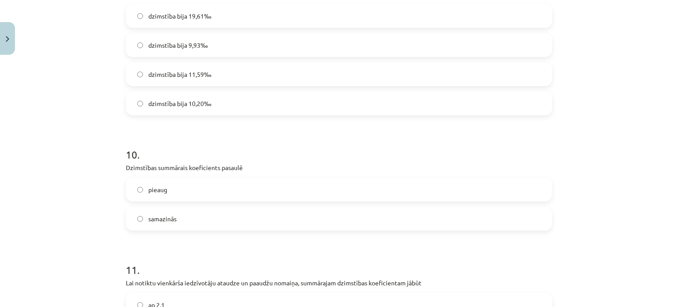
scroll to position [1455, 0]
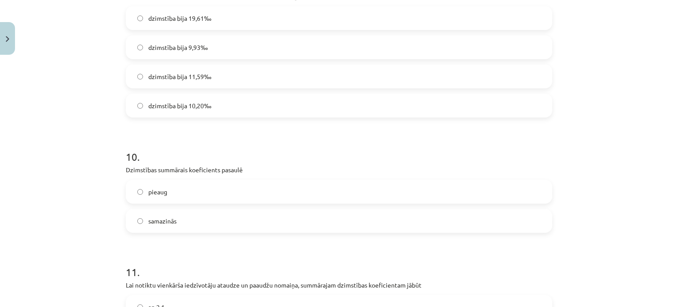
click at [205, 195] on label "pieaug" at bounding box center [339, 191] width 424 height 22
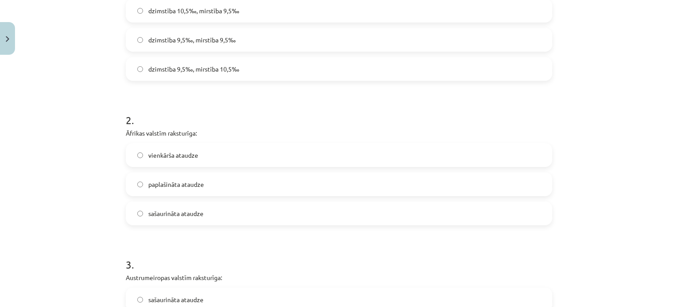
scroll to position [224, 0]
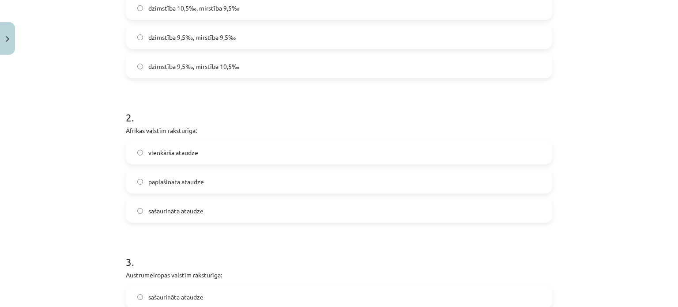
click at [236, 184] on label "paplašināta ataudze" at bounding box center [339, 181] width 424 height 22
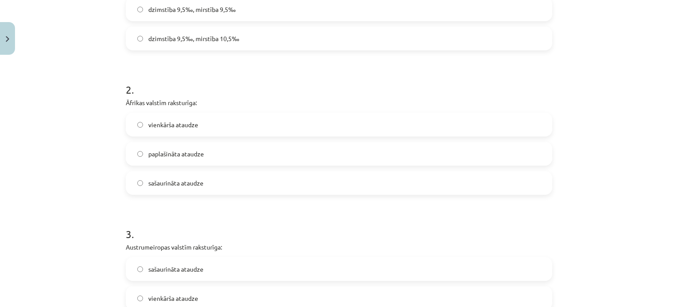
scroll to position [111, 0]
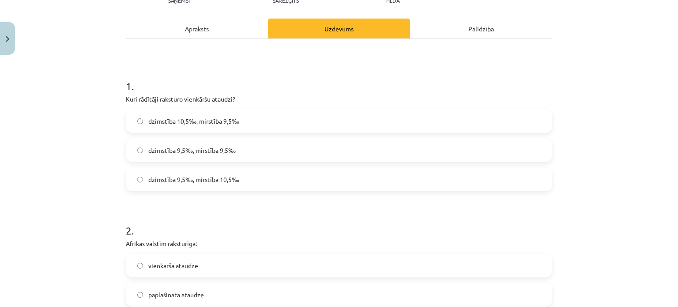
click at [197, 150] on span "dzimstība 9,5‰, mirstība 9,5‰" at bounding box center [191, 150] width 87 height 9
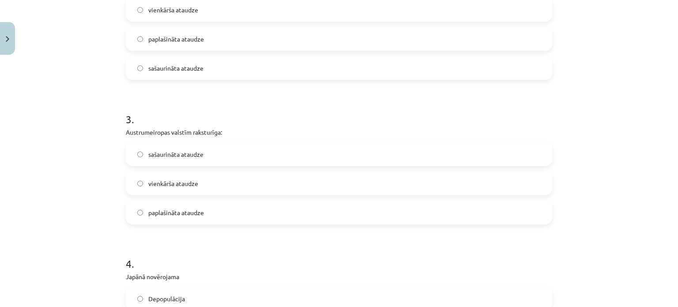
scroll to position [367, 0]
click at [165, 180] on span "vienkārša ataudze" at bounding box center [173, 182] width 50 height 9
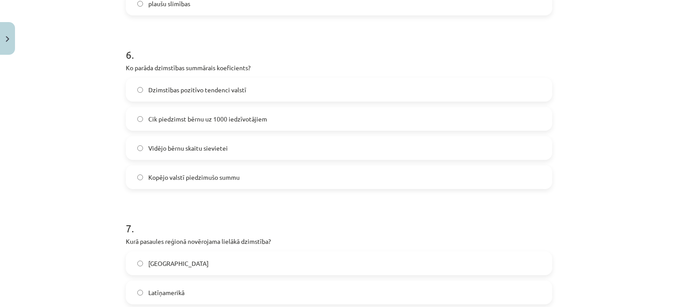
scroll to position [893, 0]
click at [229, 137] on label "Vidējo bērnu skaitu sievietei" at bounding box center [339, 148] width 424 height 22
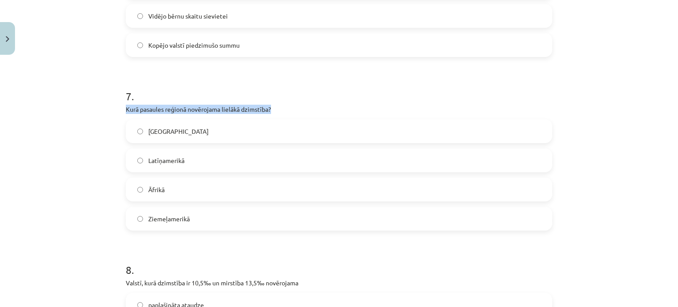
drag, startPoint x: 124, startPoint y: 109, endPoint x: 300, endPoint y: 104, distance: 176.5
click at [300, 105] on p "Kurā pasaules reģionā novērojama lielākā dzimstība?" at bounding box center [339, 109] width 426 height 9
copy p "Kurā pasaules reģionā novērojama lielākā dzimstība?"
click at [300, 105] on p "Kurā pasaules reģionā novērojama lielākā dzimstība?" at bounding box center [339, 109] width 426 height 9
click at [194, 194] on label "Āfrikā" at bounding box center [339, 189] width 424 height 22
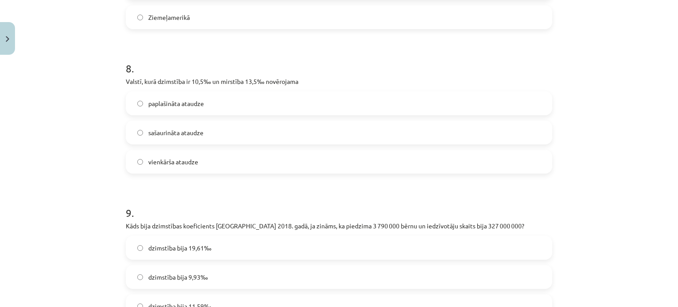
scroll to position [1226, 0]
click at [187, 135] on span "sašaurināta ataudze" at bounding box center [175, 131] width 55 height 9
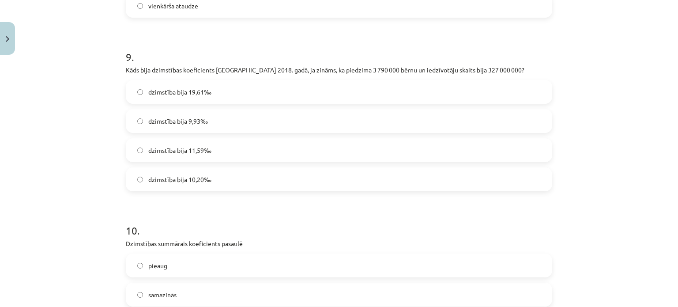
scroll to position [1386, 0]
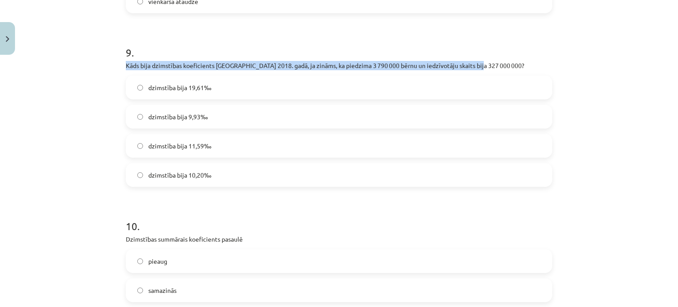
drag, startPoint x: 123, startPoint y: 64, endPoint x: 503, endPoint y: 62, distance: 379.8
click at [503, 62] on p "Kāds bija dzimstības koeficients [GEOGRAPHIC_DATA] 2018. gadā, ja zināms, ka pi…" at bounding box center [339, 65] width 426 height 9
copy p "Kāds bija dzimstības koeficients [GEOGRAPHIC_DATA] 2018. gadā, ja zināms, ka pi…"
click at [503, 62] on p "Kāds bija dzimstības koeficients [GEOGRAPHIC_DATA] 2018. gadā, ja zināms, ka pi…" at bounding box center [339, 65] width 426 height 9
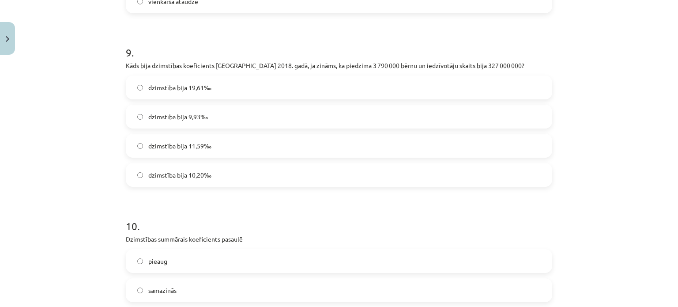
click at [255, 144] on label "dzimstība bija 11,59‰" at bounding box center [339, 146] width 424 height 22
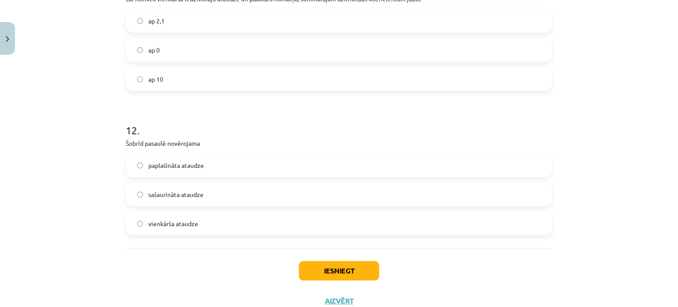
scroll to position [1742, 0]
click at [246, 232] on label "vienkārša ataudze" at bounding box center [339, 223] width 424 height 22
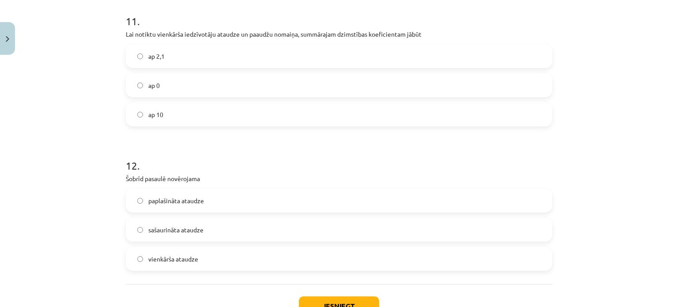
scroll to position [1772, 0]
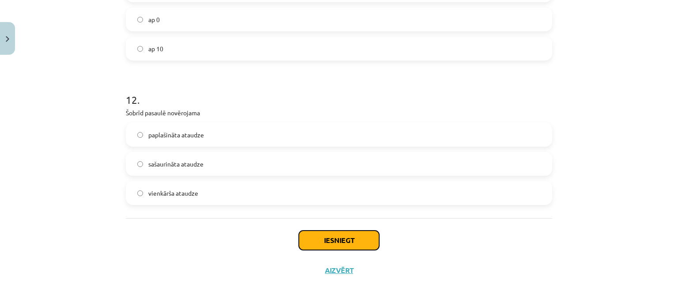
click at [335, 236] on button "Iesniegt" at bounding box center [339, 239] width 80 height 19
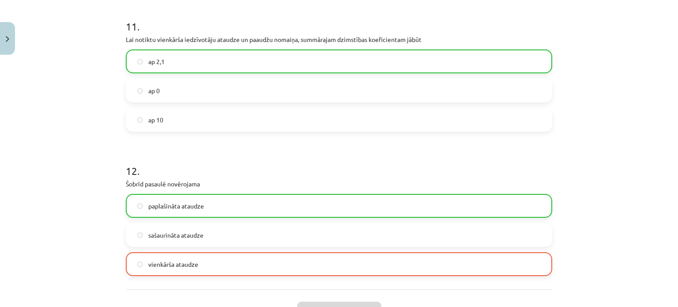
scroll to position [1799, 0]
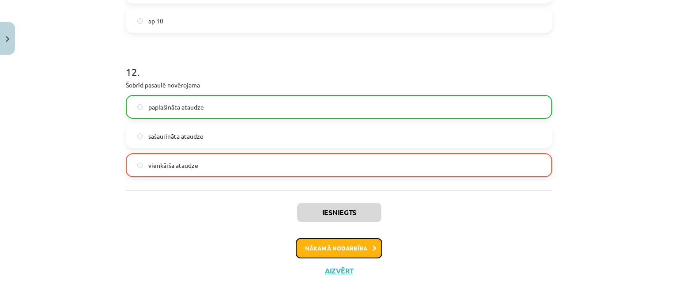
click at [342, 254] on button "Nākamā nodarbība" at bounding box center [339, 248] width 86 height 20
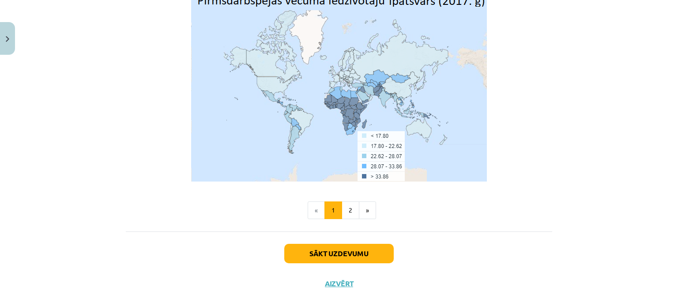
scroll to position [2945, 0]
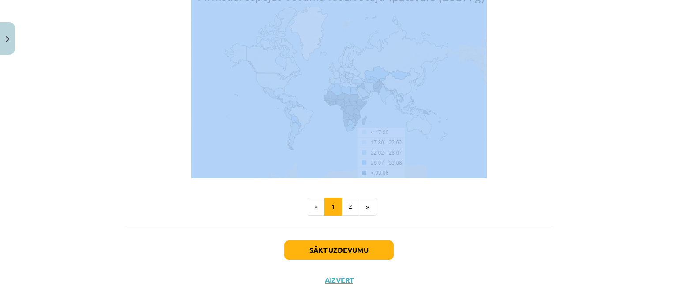
drag, startPoint x: 282, startPoint y: 150, endPoint x: 489, endPoint y: 161, distance: 207.2
copy div "6.8 Loremipsumdo sitametco Adipi el seddoeiusmo temporincidi utlaboreet do magn…"
click at [489, 161] on p at bounding box center [339, 83] width 426 height 187
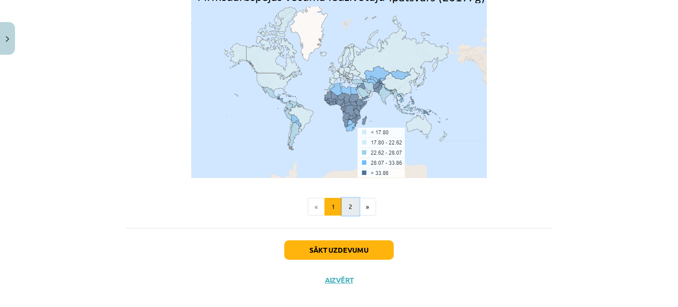
click at [344, 198] on button "2" at bounding box center [350, 207] width 18 height 18
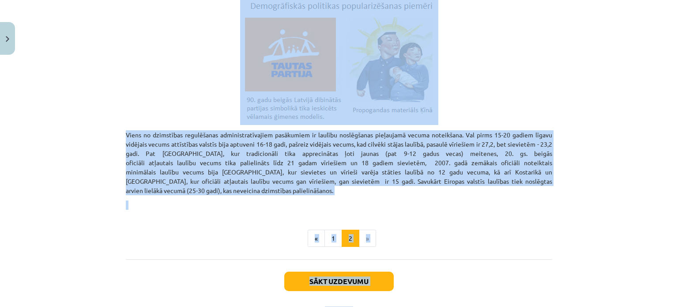
scroll to position [533, 0]
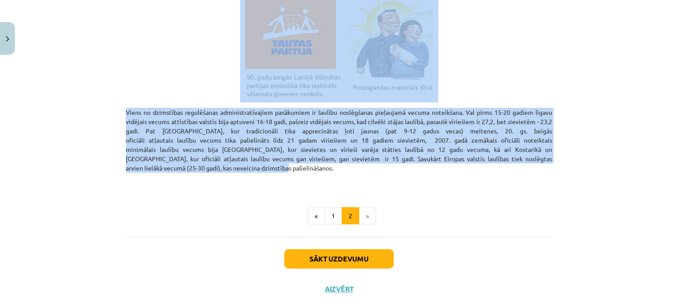
drag, startPoint x: 287, startPoint y: 12, endPoint x: 523, endPoint y: 146, distance: 272.0
click at [523, 146] on p "Viens no dzimstības regulēšanas administratīvajiem pasākumiem ir laulību noslēg…" at bounding box center [339, 140] width 426 height 65
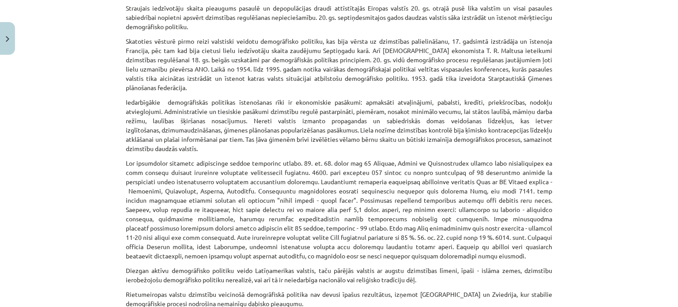
scroll to position [0, 0]
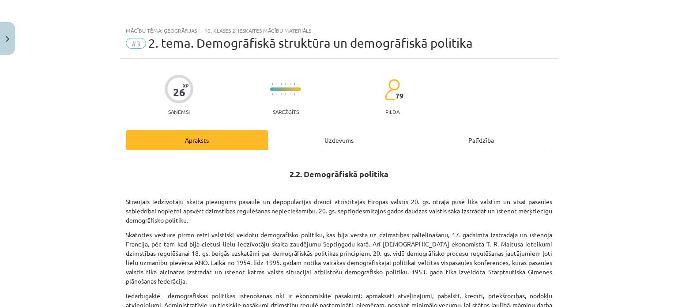
click at [330, 139] on div "Uzdevums" at bounding box center [339, 140] width 142 height 20
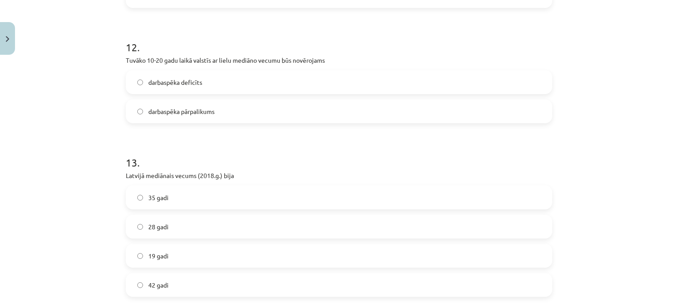
scroll to position [1988, 0]
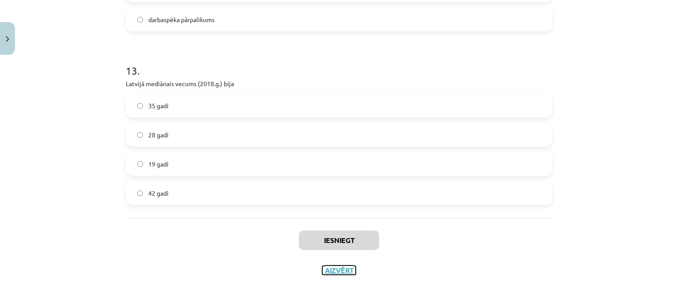
click at [346, 273] on button "Aizvērt" at bounding box center [339, 270] width 34 height 9
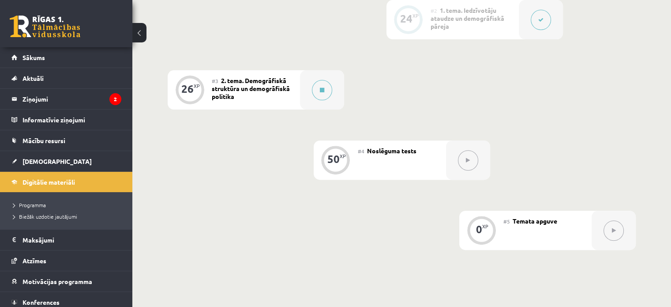
scroll to position [302, 0]
